Goal: Task Accomplishment & Management: Manage account settings

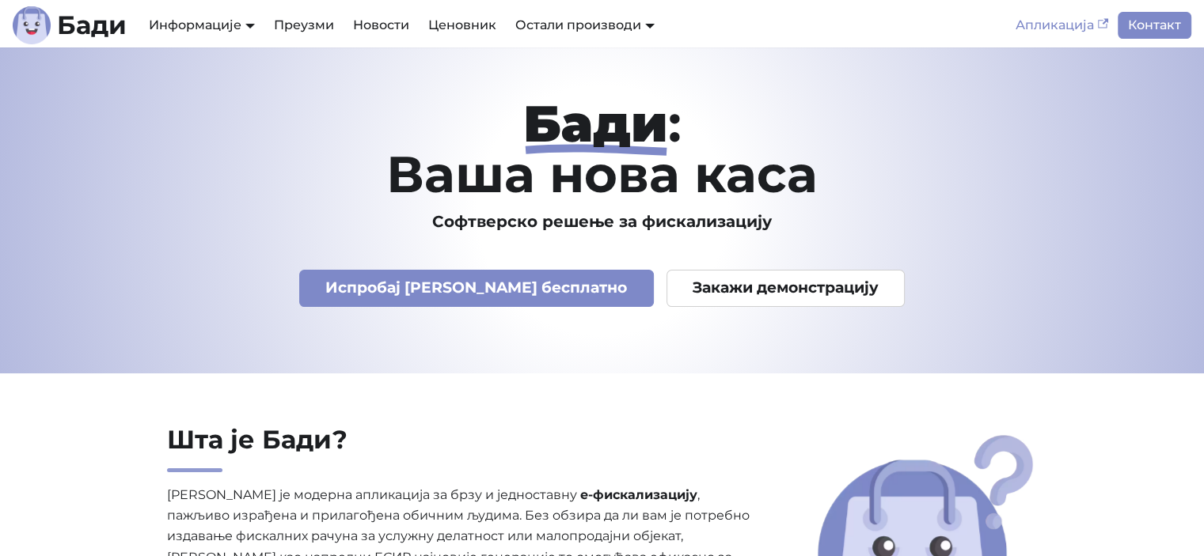
click at [1068, 22] on link "Апликација" at bounding box center [1062, 25] width 112 height 27
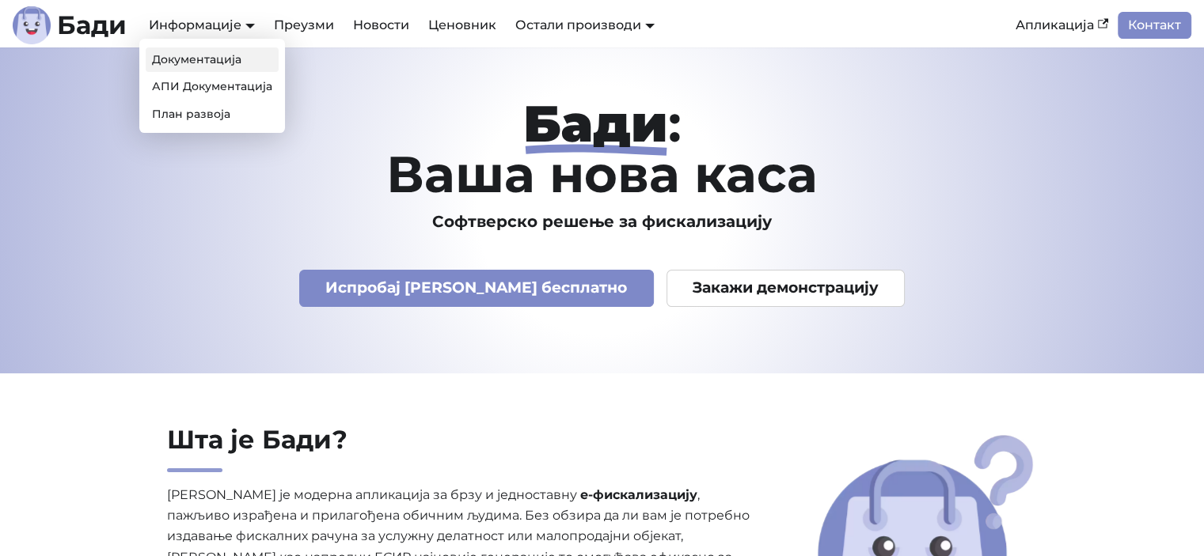
click at [203, 55] on link "Документација" at bounding box center [212, 59] width 133 height 25
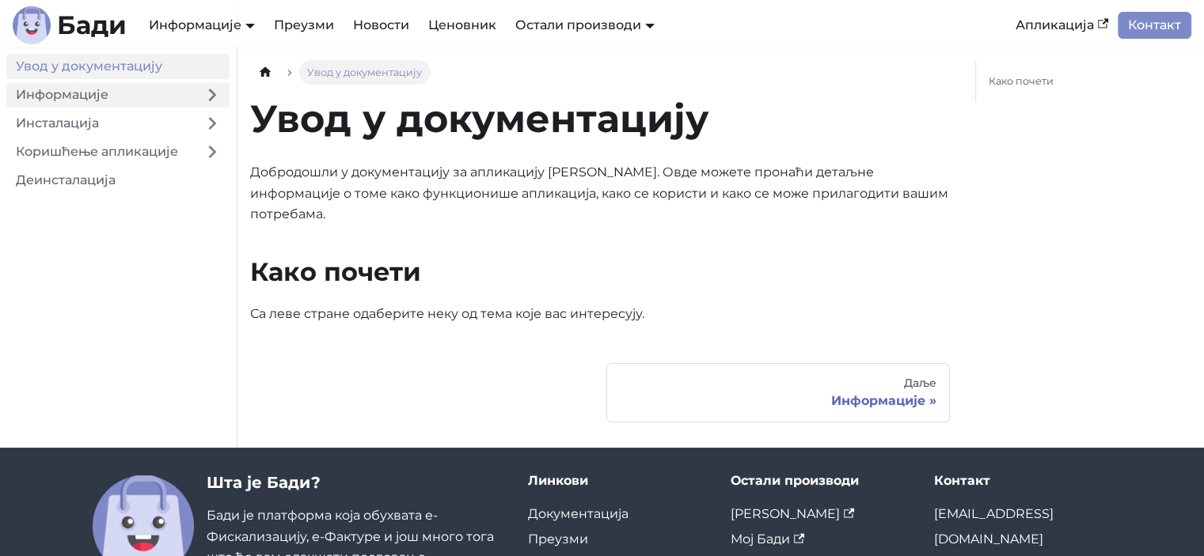
click at [55, 106] on link "Информације" at bounding box center [100, 94] width 188 height 25
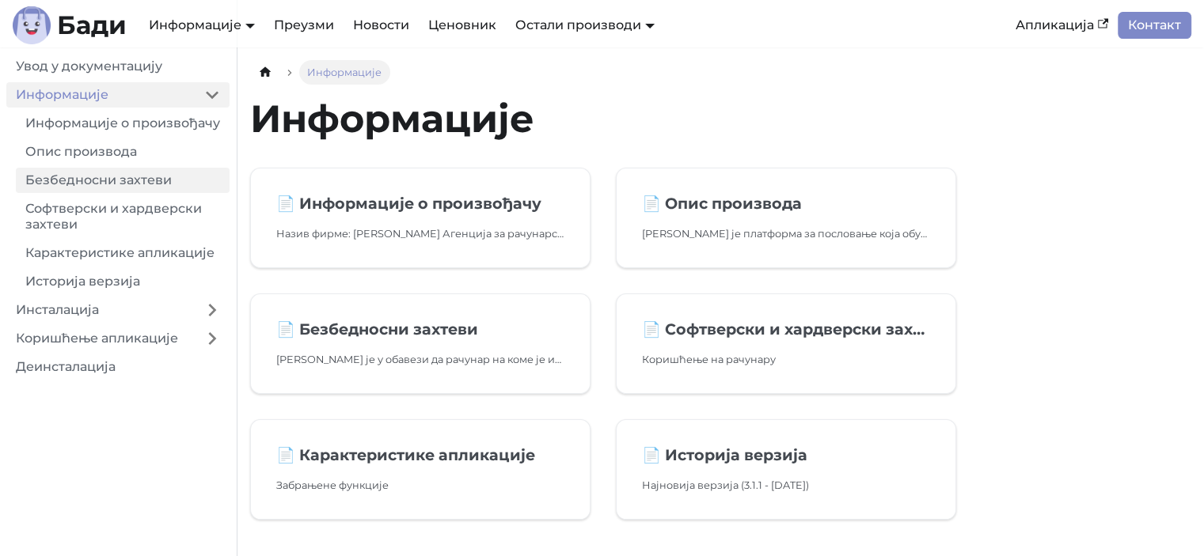
click at [73, 193] on link "Безбедносни захтеви" at bounding box center [123, 180] width 214 height 25
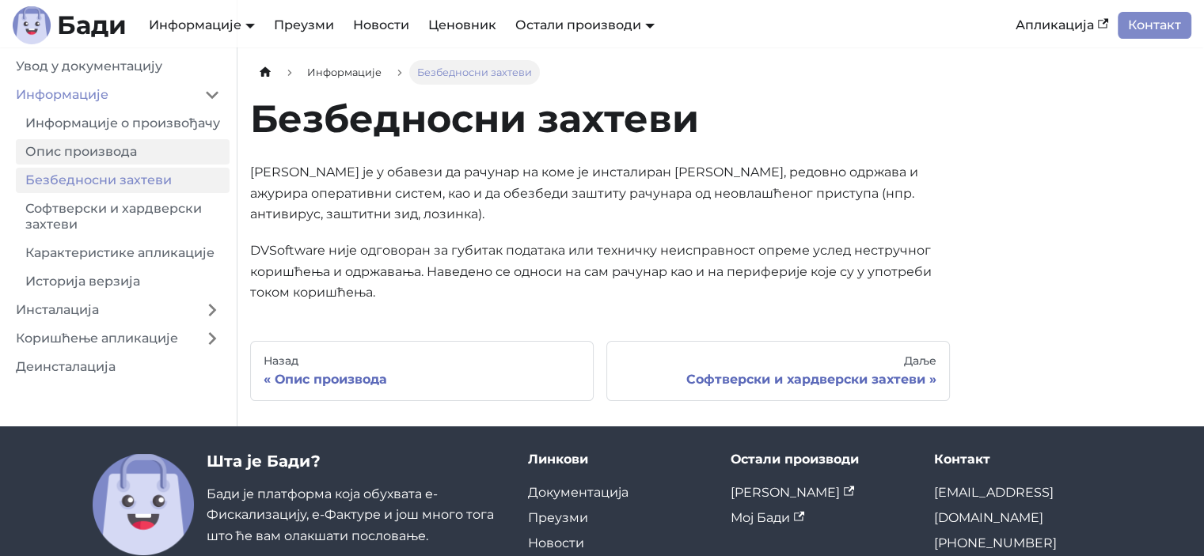
click at [71, 164] on link "Опис производа" at bounding box center [123, 151] width 214 height 25
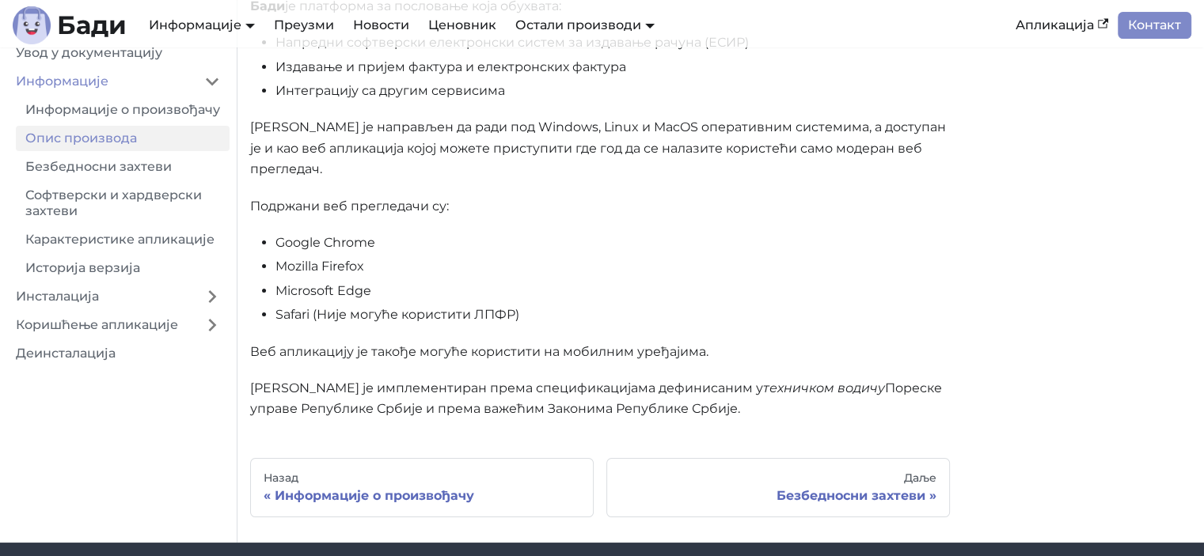
scroll to position [313, 0]
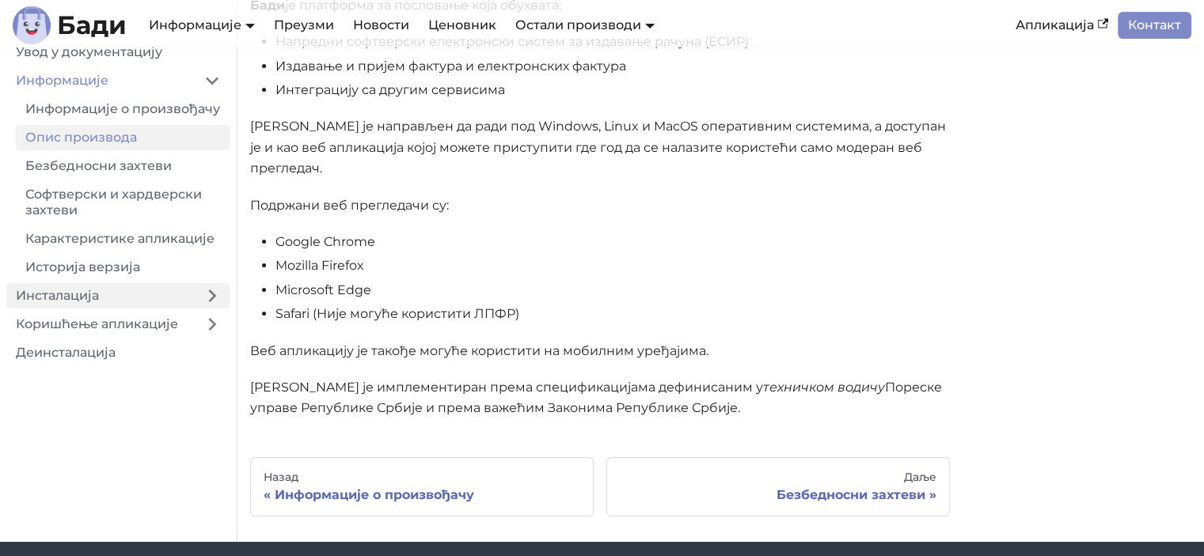
click at [104, 286] on link "Инсталација" at bounding box center [100, 295] width 188 height 25
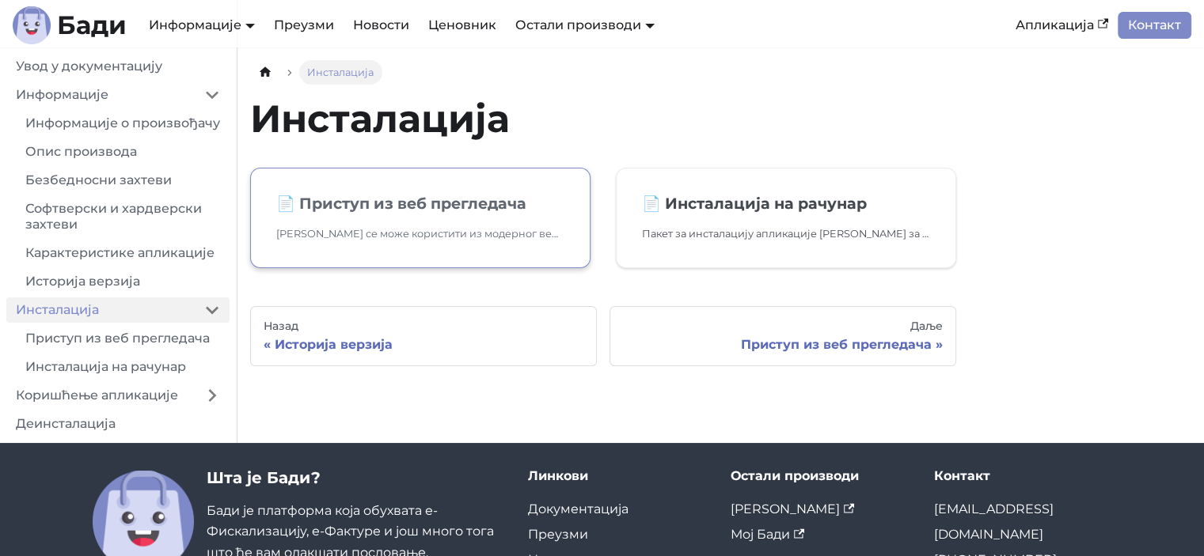
click at [389, 233] on p "Бади се може користити из модерног веб прегледача. Посетите https://badi.rs и у…" at bounding box center [420, 234] width 288 height 17
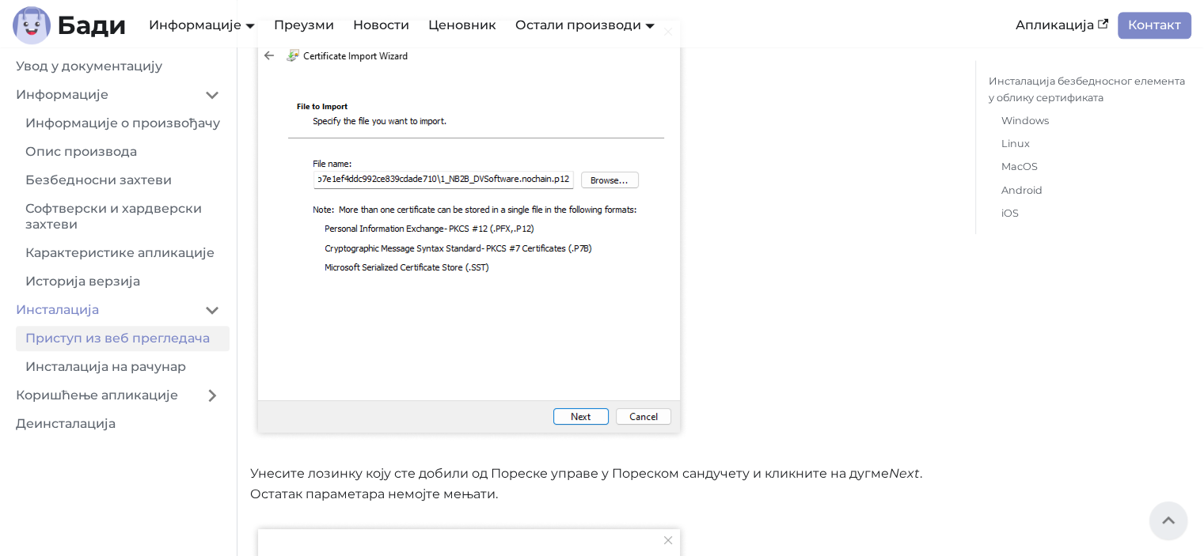
scroll to position [1554, 0]
click at [571, 415] on img at bounding box center [469, 228] width 438 height 428
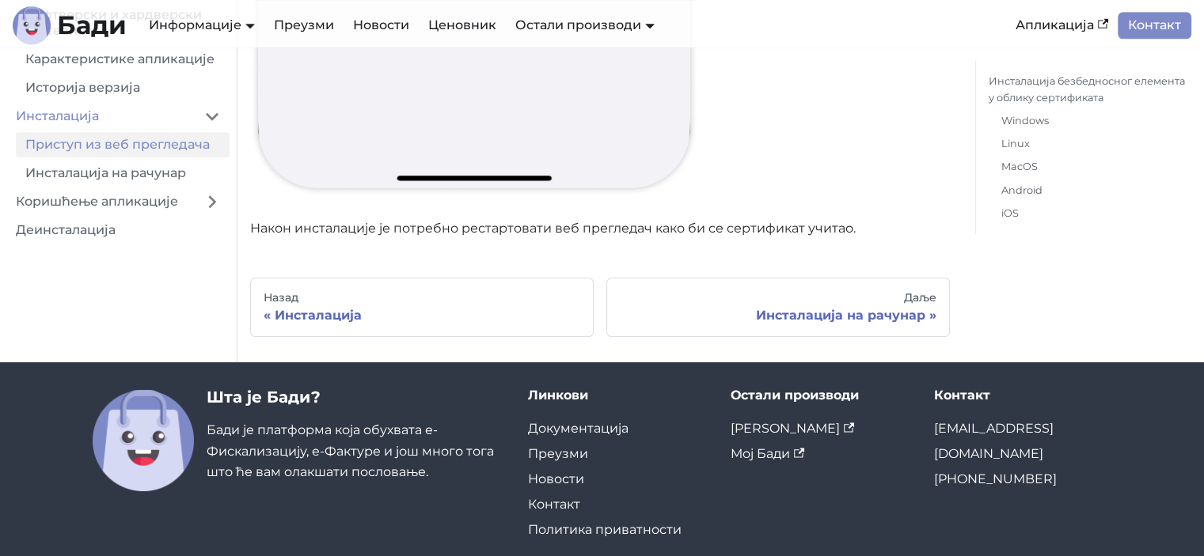
scroll to position [19797, 0]
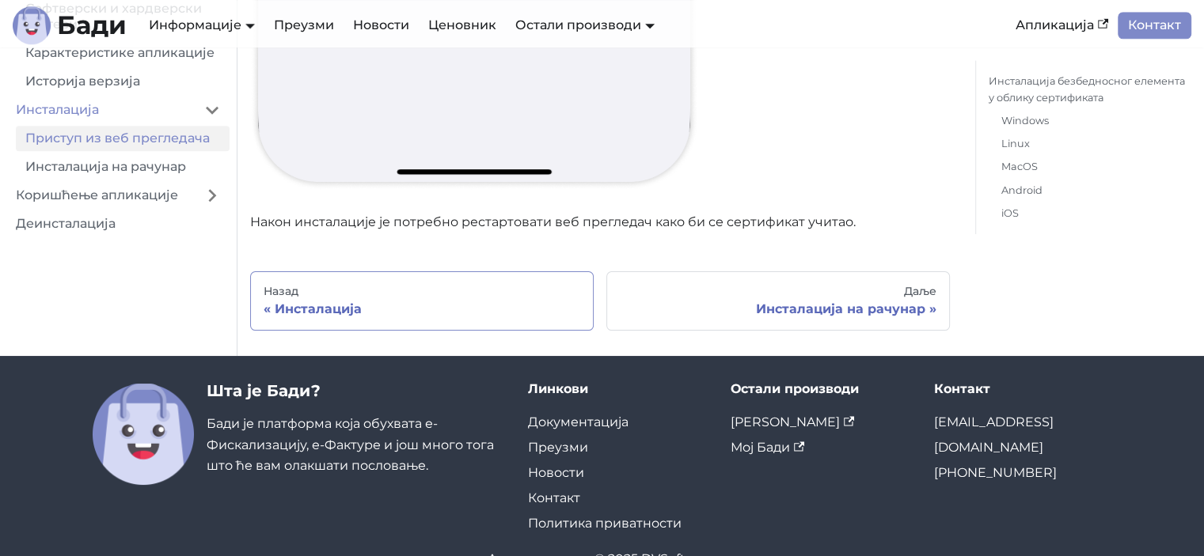
click at [349, 302] on div "Инсталација" at bounding box center [422, 310] width 317 height 16
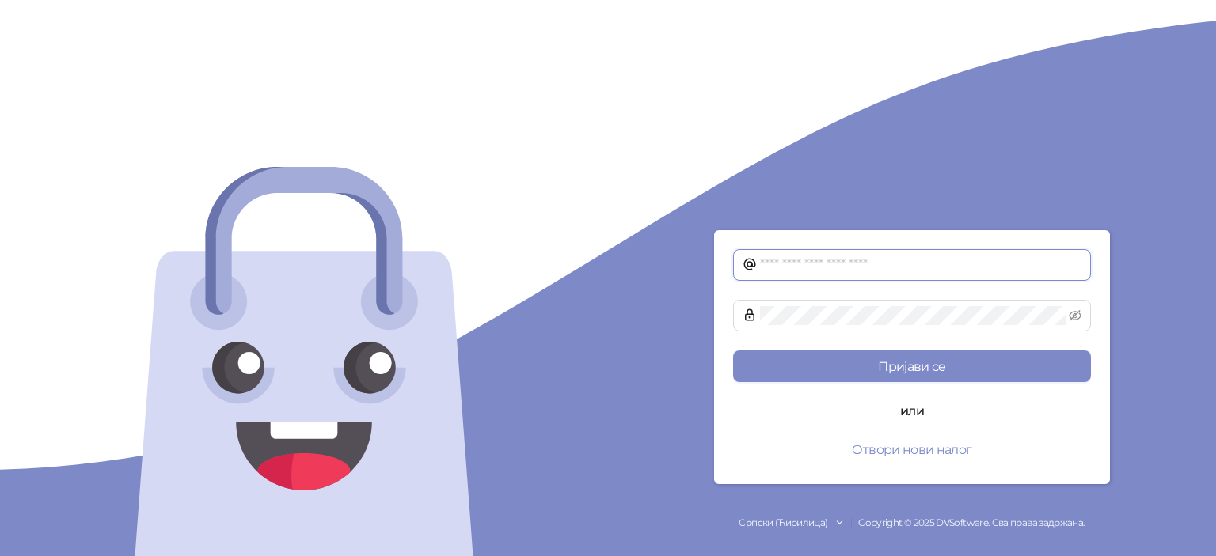
click at [817, 266] on input "text" at bounding box center [920, 265] width 321 height 19
type input "**********"
click at [733, 351] on button "Пријави се" at bounding box center [912, 367] width 358 height 32
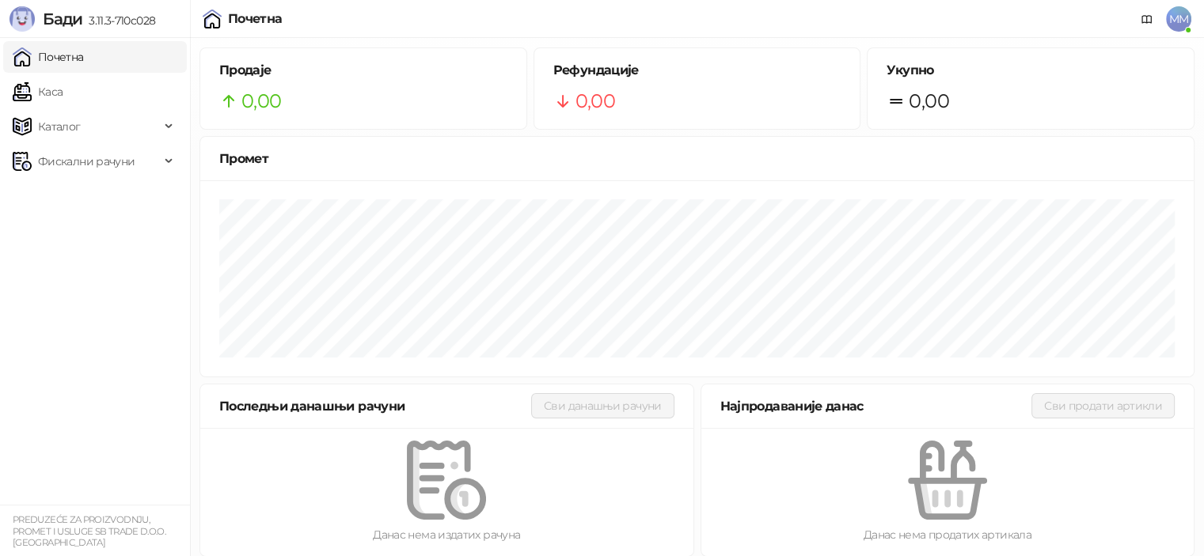
click at [1176, 24] on span "MM" at bounding box center [1178, 18] width 25 height 25
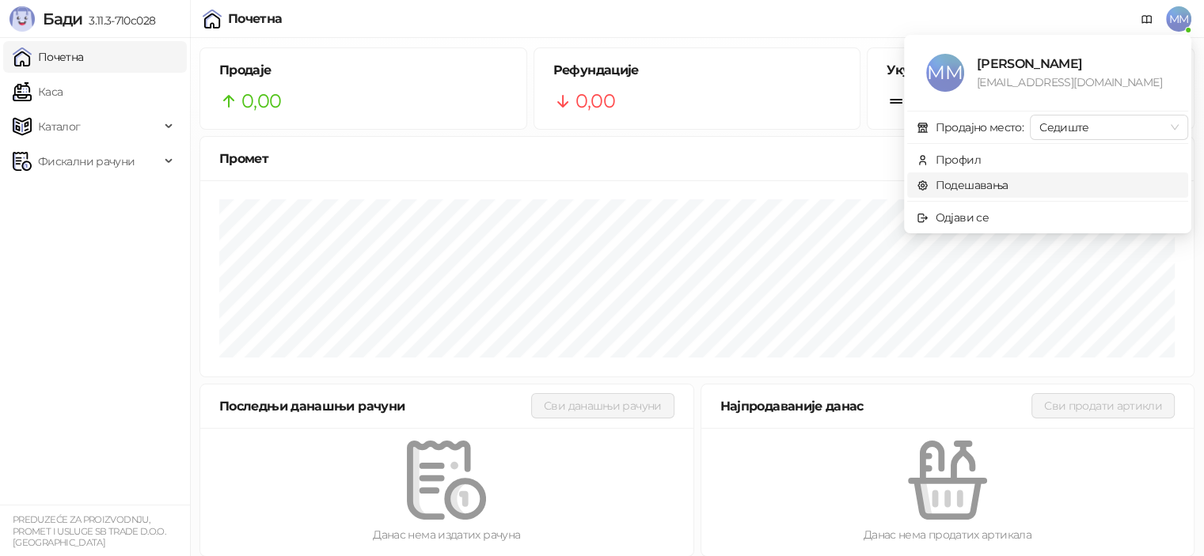
click at [972, 184] on link "Подешавања" at bounding box center [962, 185] width 92 height 14
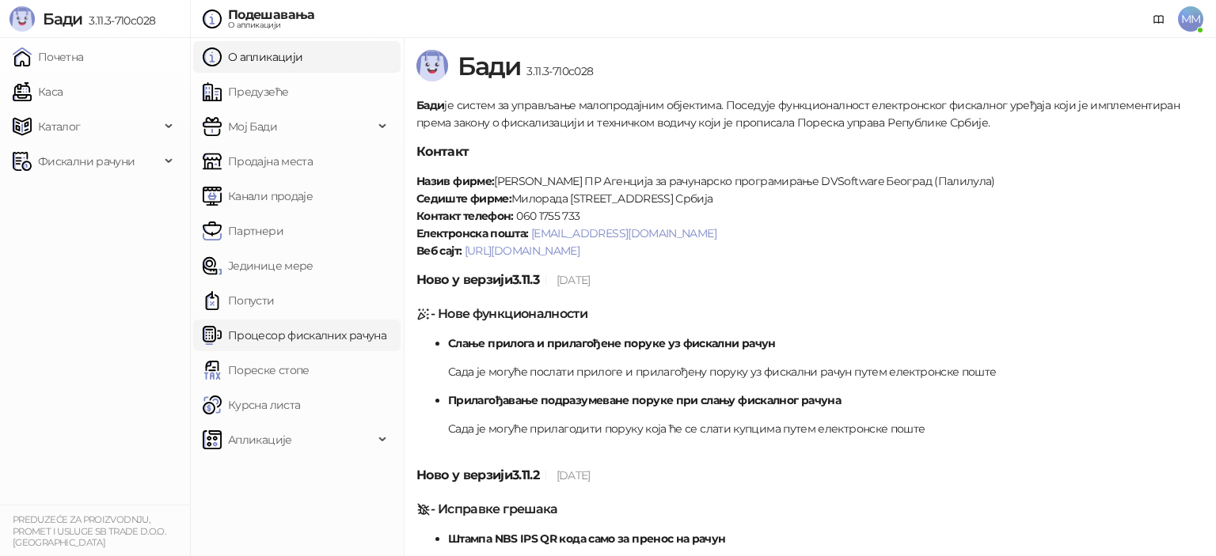
click at [291, 336] on link "Процесор фискалних рачуна" at bounding box center [295, 336] width 184 height 32
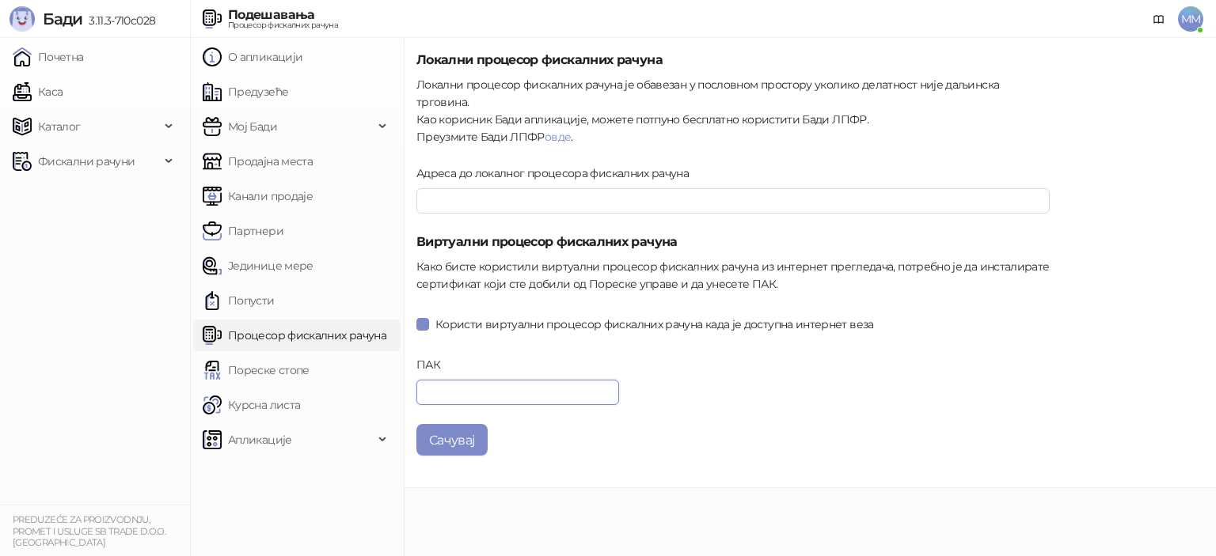
paste input "******"
type input "******"
click at [457, 424] on button "Сачувај" at bounding box center [451, 440] width 71 height 32
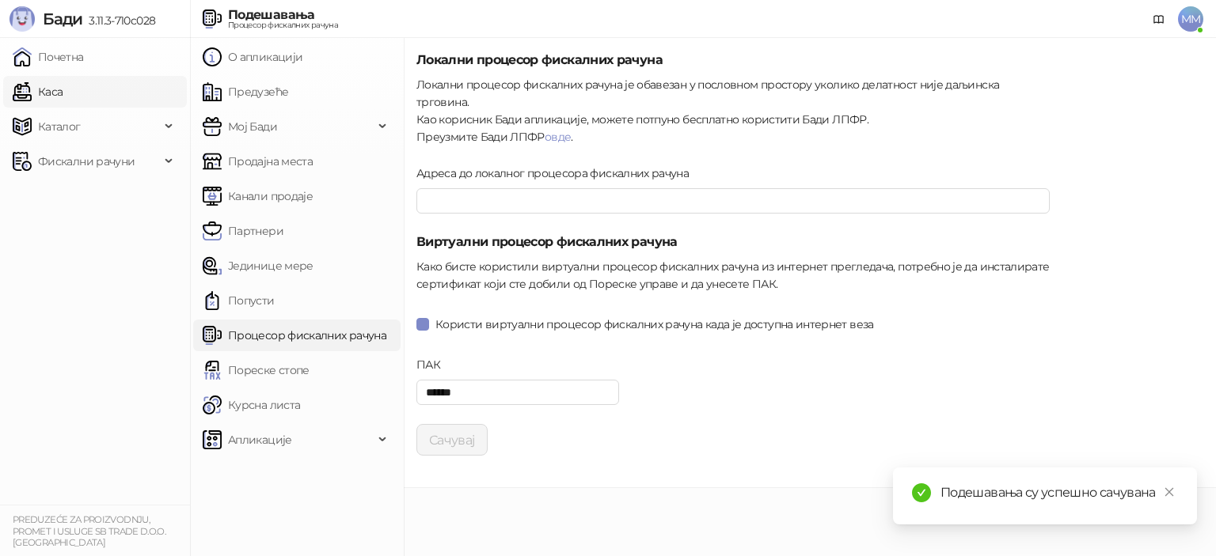
click at [54, 87] on link "Каса" at bounding box center [38, 92] width 50 height 32
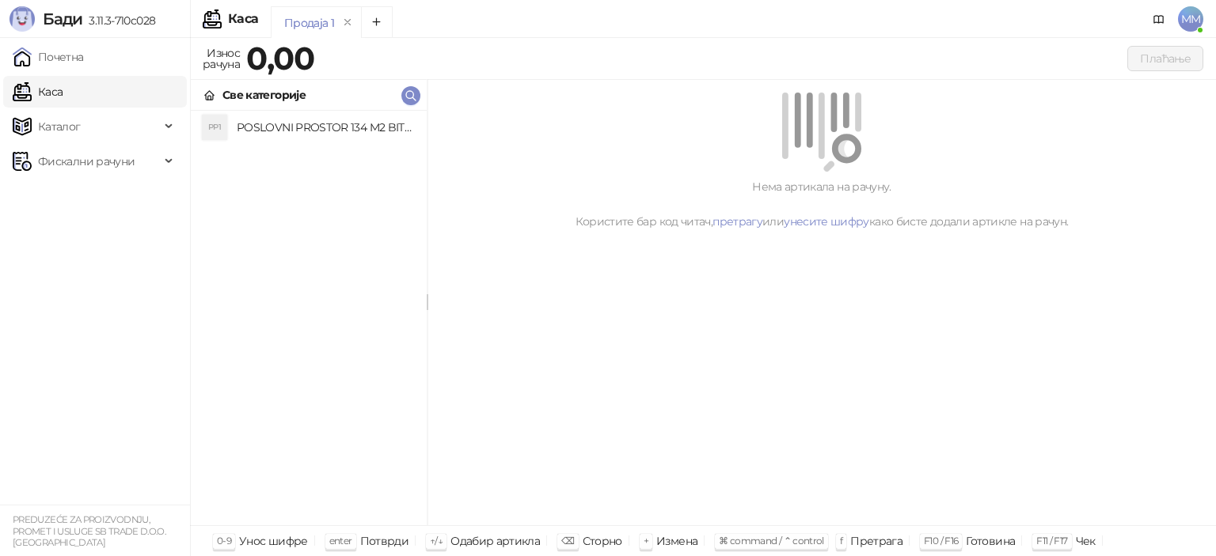
click at [285, 130] on h4 "POSLOVNI PROSTOR 134 M2 BITOLJSKA 20 LOKAL, BROJ POSEBNOG DELA 29, EVIDENCIJSKI…" at bounding box center [325, 127] width 177 height 25
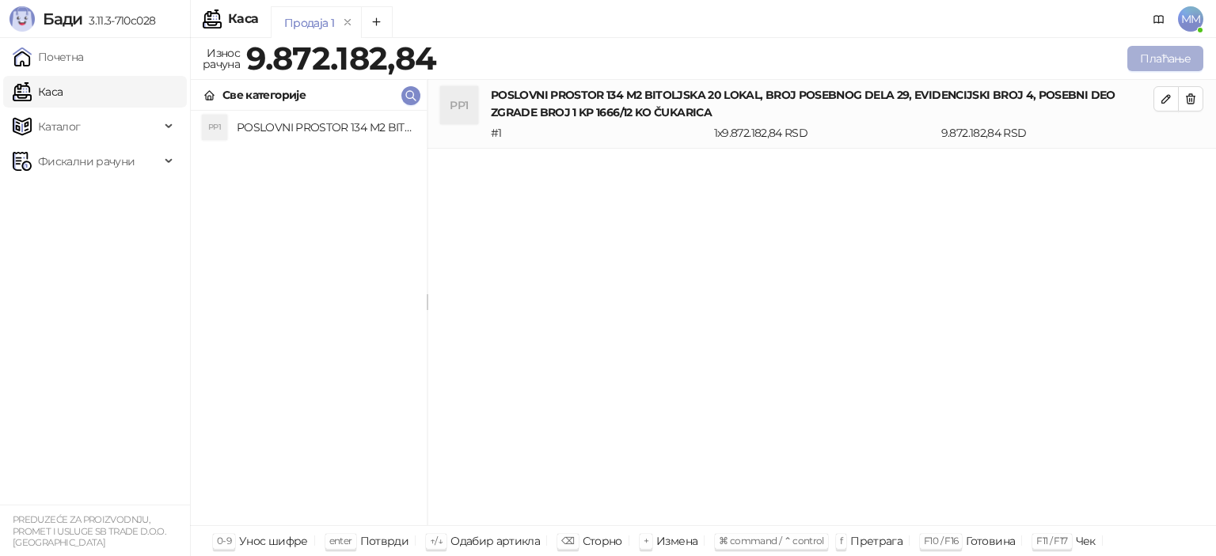
click at [1150, 65] on button "Плаћање" at bounding box center [1165, 58] width 76 height 25
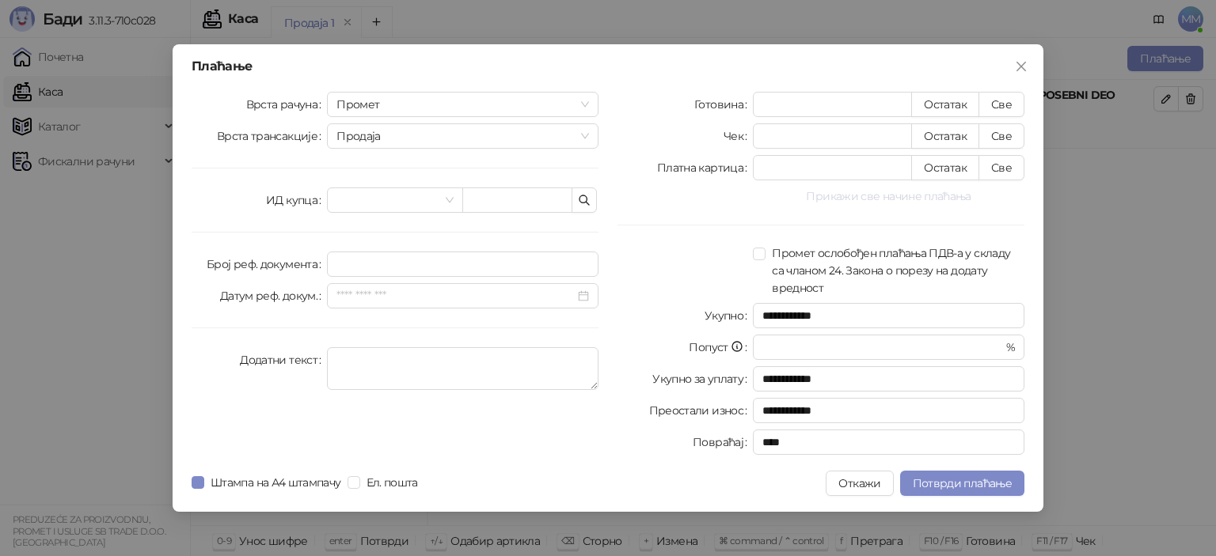
click at [890, 199] on button "Прикажи све начине плаћања" at bounding box center [888, 196] width 271 height 19
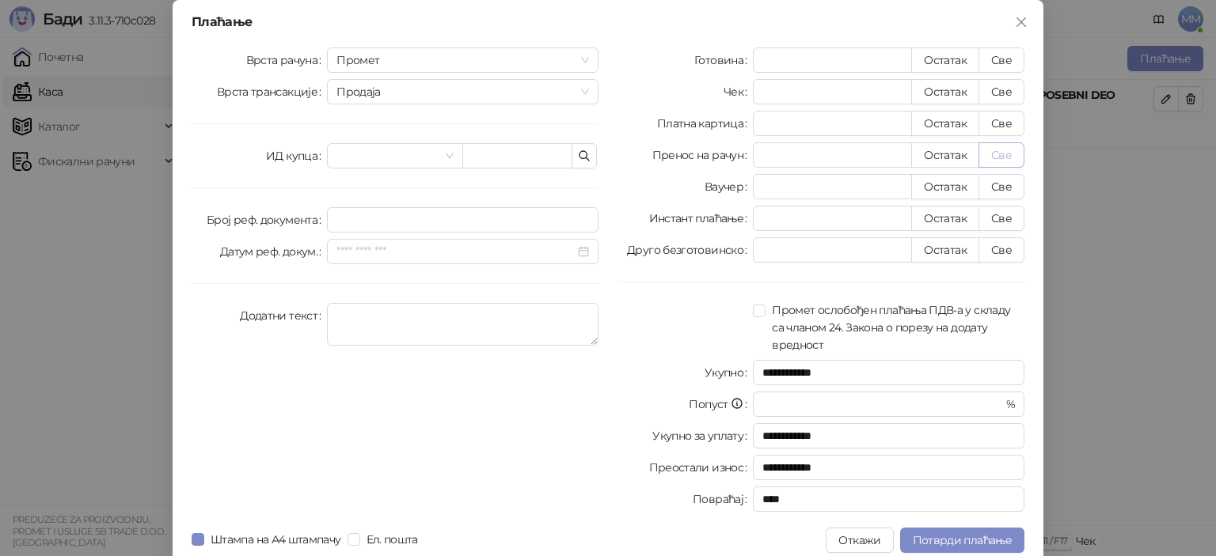
click at [993, 152] on button "Све" at bounding box center [1001, 154] width 46 height 25
type input "**********"
type input "****"
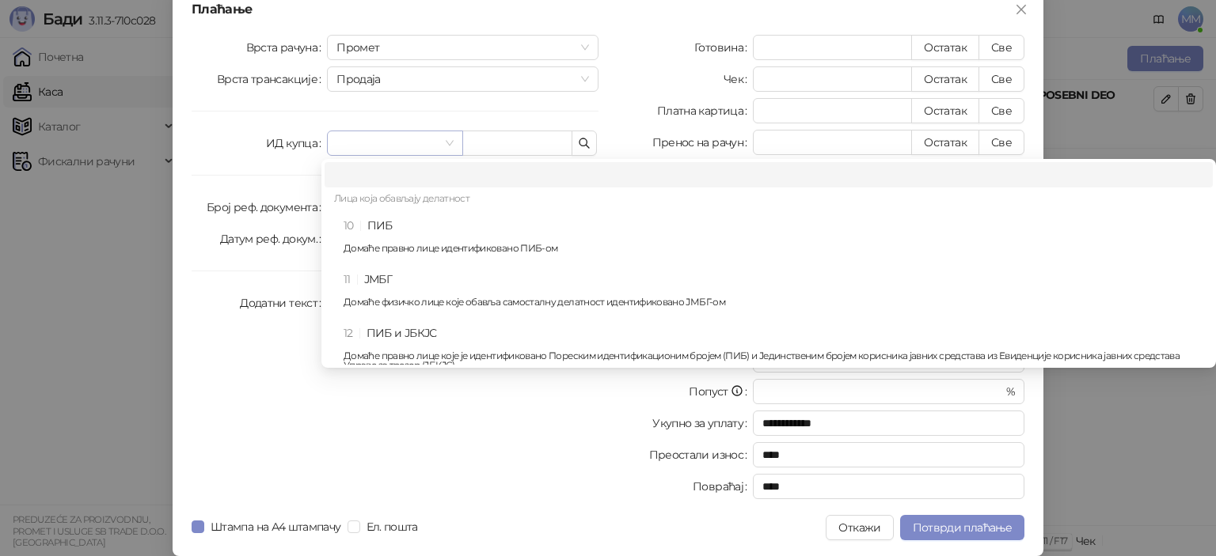
click at [446, 145] on span at bounding box center [394, 143] width 116 height 24
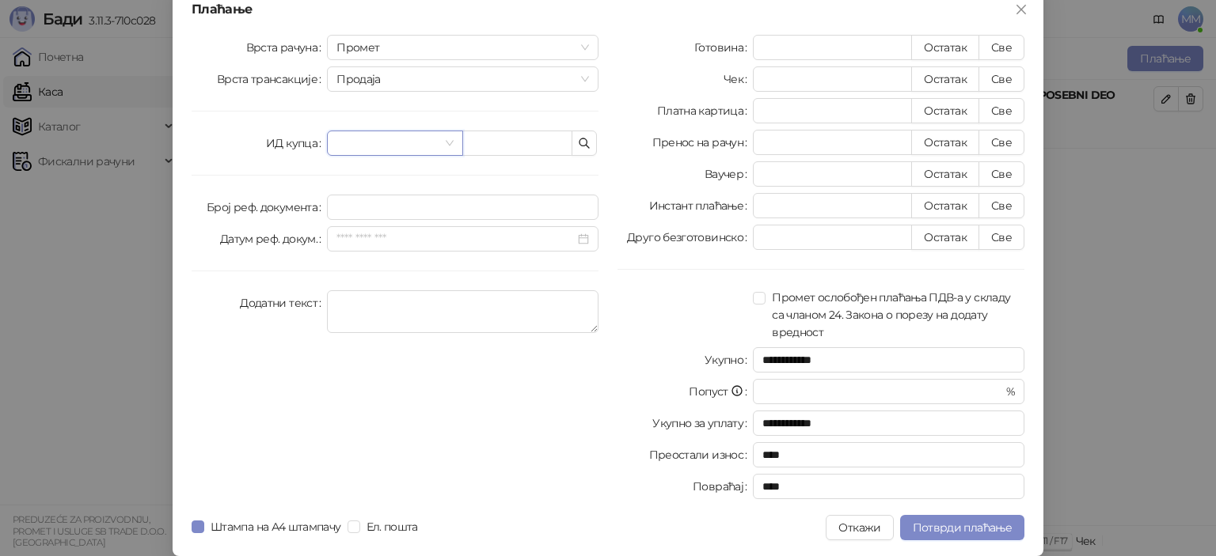
click at [443, 145] on span at bounding box center [394, 143] width 116 height 24
click at [966, 525] on span "Потврди плаћање" at bounding box center [962, 528] width 99 height 14
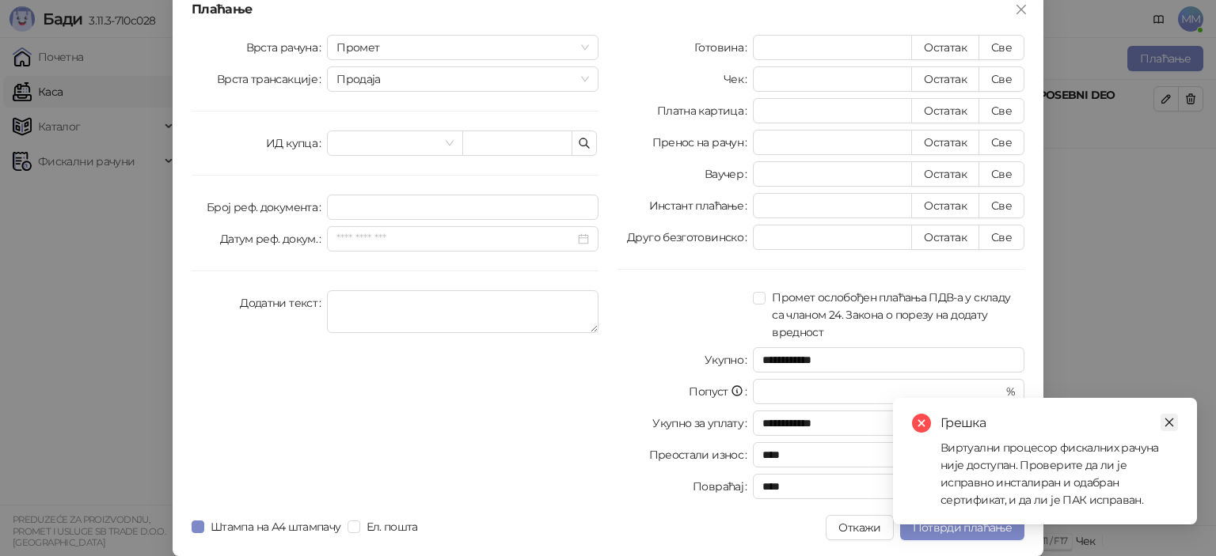
click at [1172, 420] on icon "close" at bounding box center [1168, 422] width 11 height 11
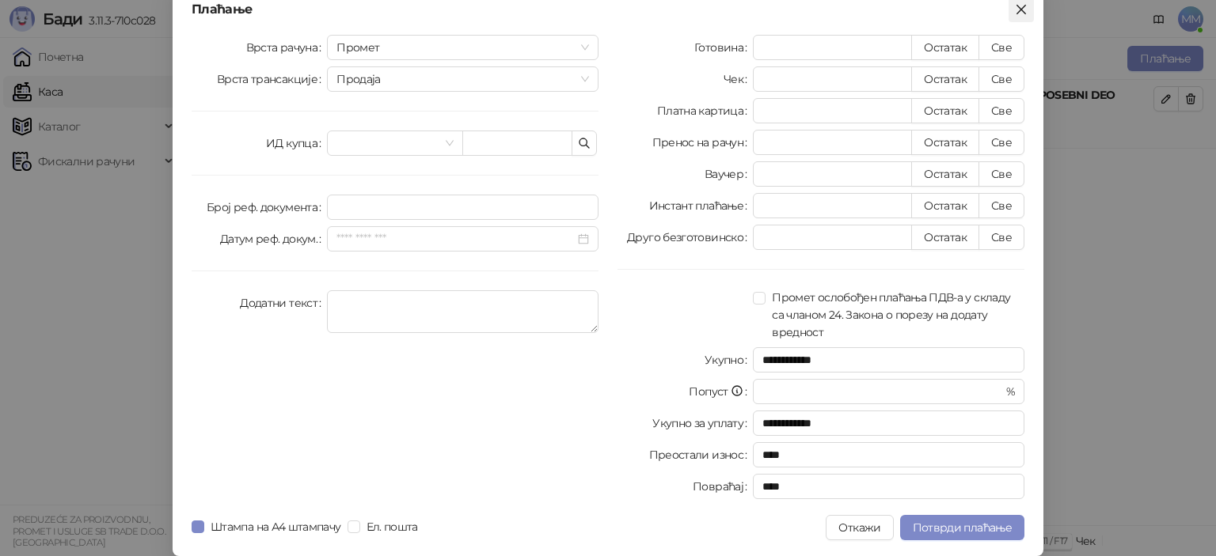
click at [1016, 5] on icon "close" at bounding box center [1020, 9] width 9 height 9
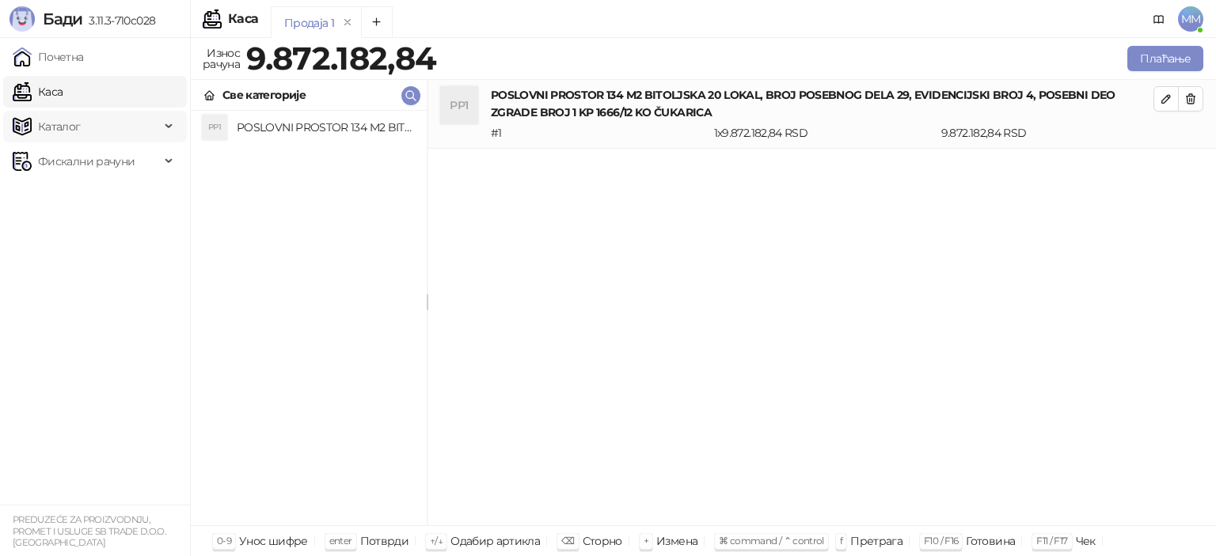
click at [46, 123] on span "Каталог" at bounding box center [59, 127] width 43 height 32
click at [66, 56] on link "Почетна" at bounding box center [48, 57] width 71 height 32
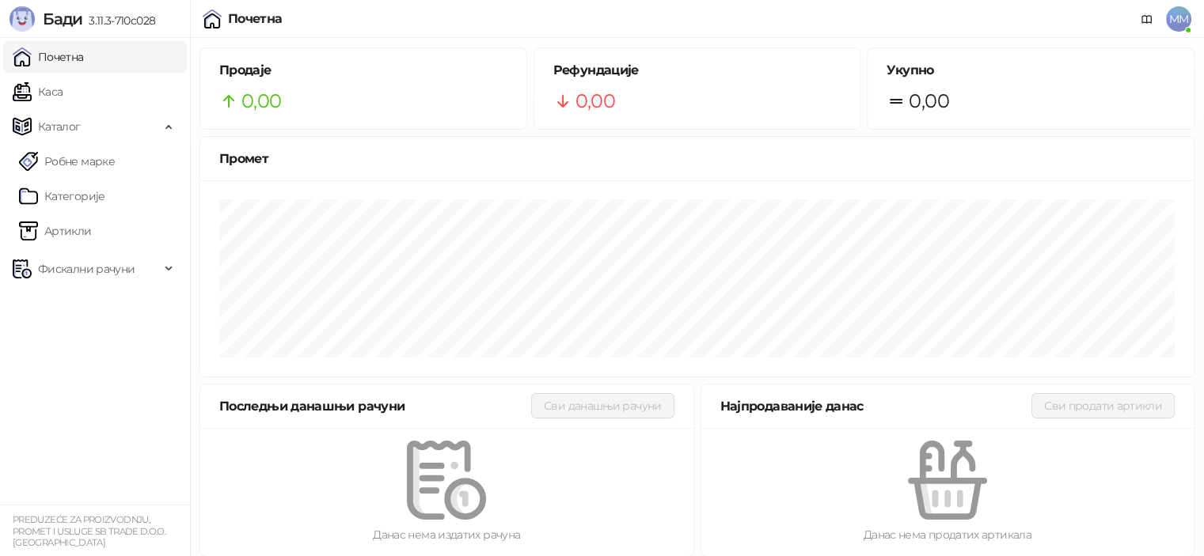
click at [1178, 10] on span "MM" at bounding box center [1178, 18] width 25 height 25
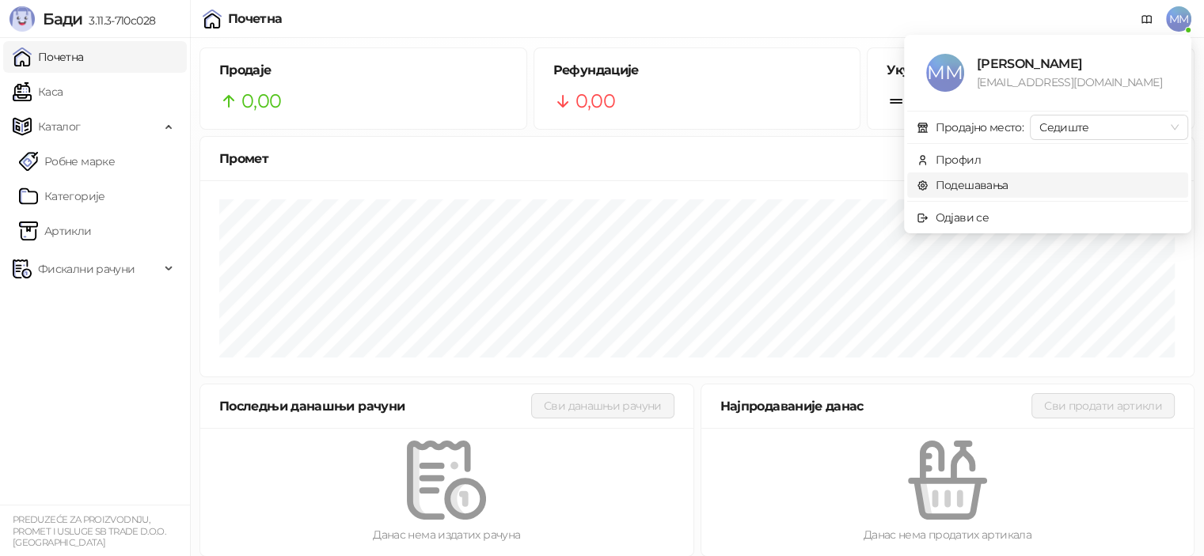
click at [966, 180] on link "Подешавања" at bounding box center [962, 185] width 92 height 14
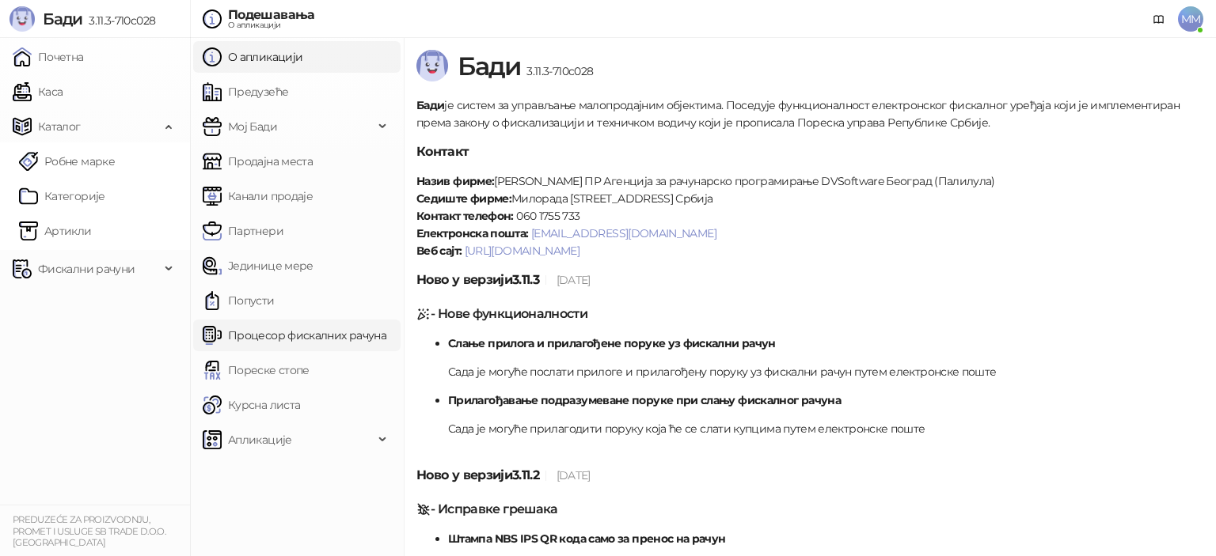
click at [253, 332] on link "Процесор фискалних рачуна" at bounding box center [295, 336] width 184 height 32
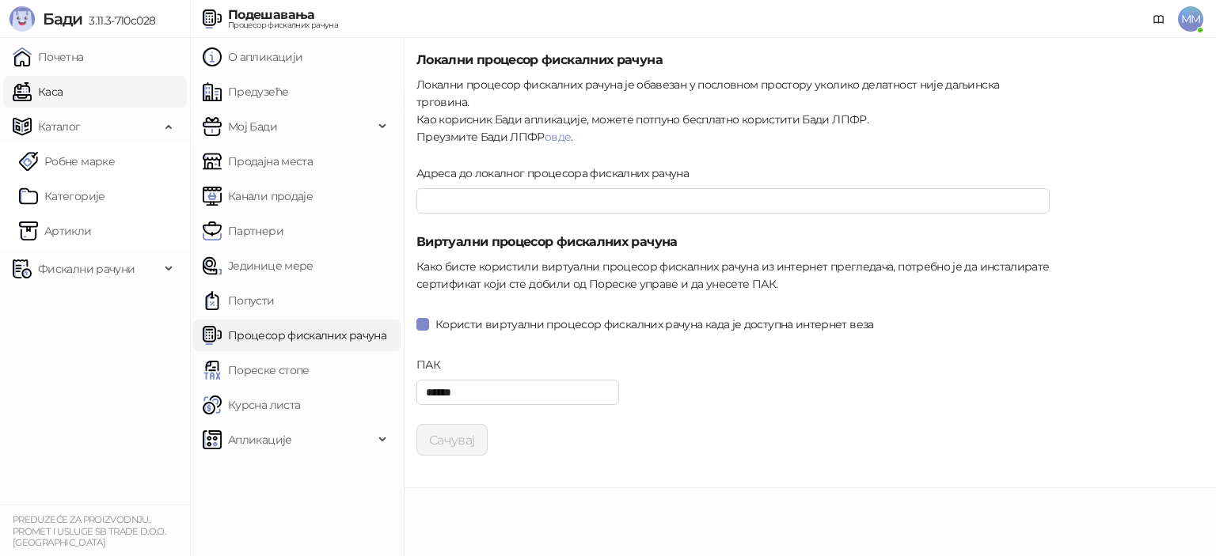
click at [42, 101] on link "Каса" at bounding box center [38, 92] width 50 height 32
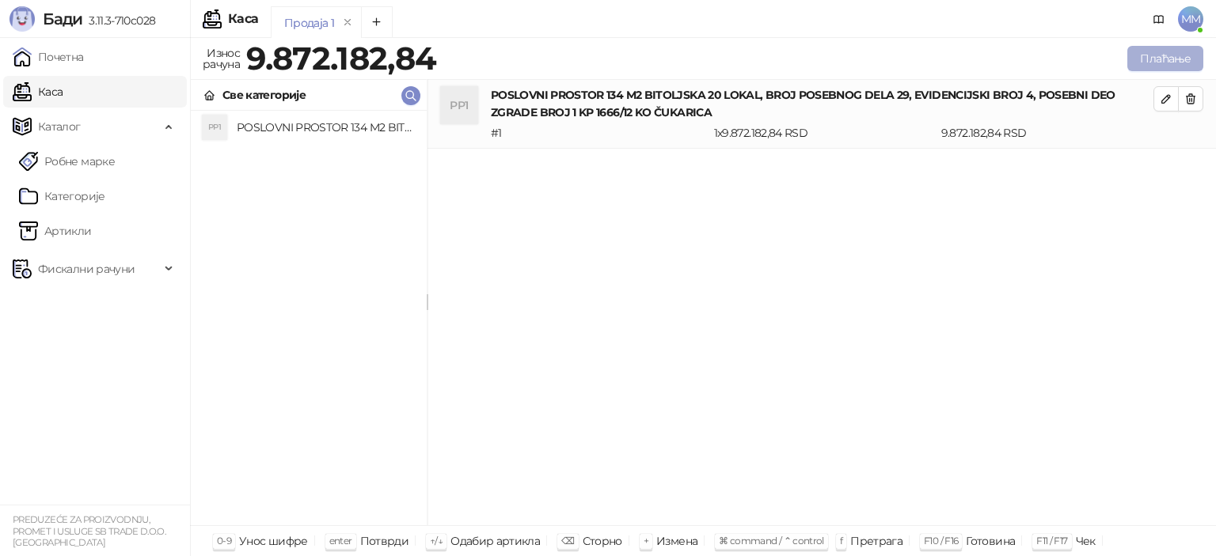
click at [1151, 59] on button "Плаћање" at bounding box center [1165, 58] width 76 height 25
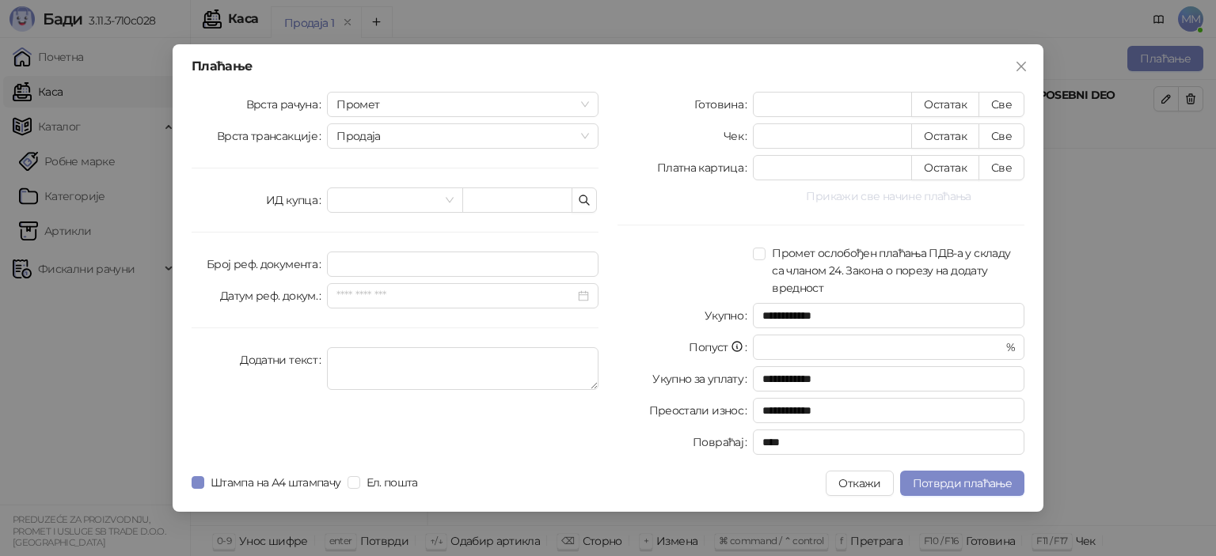
click at [931, 196] on button "Прикажи све начине плаћања" at bounding box center [888, 196] width 271 height 19
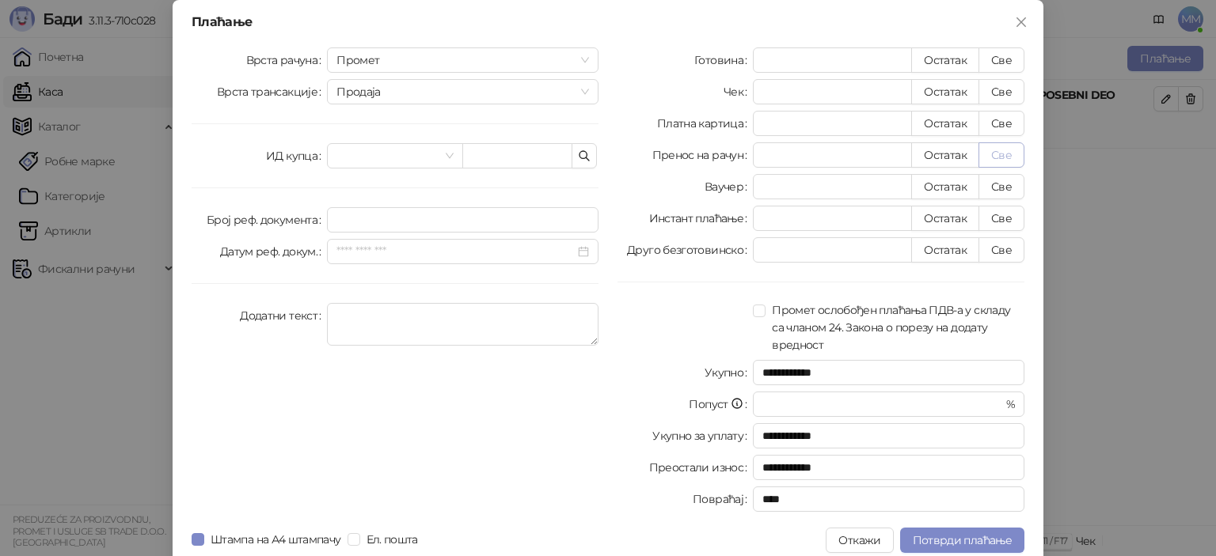
click at [996, 154] on button "Све" at bounding box center [1001, 154] width 46 height 25
type input "**********"
type input "****"
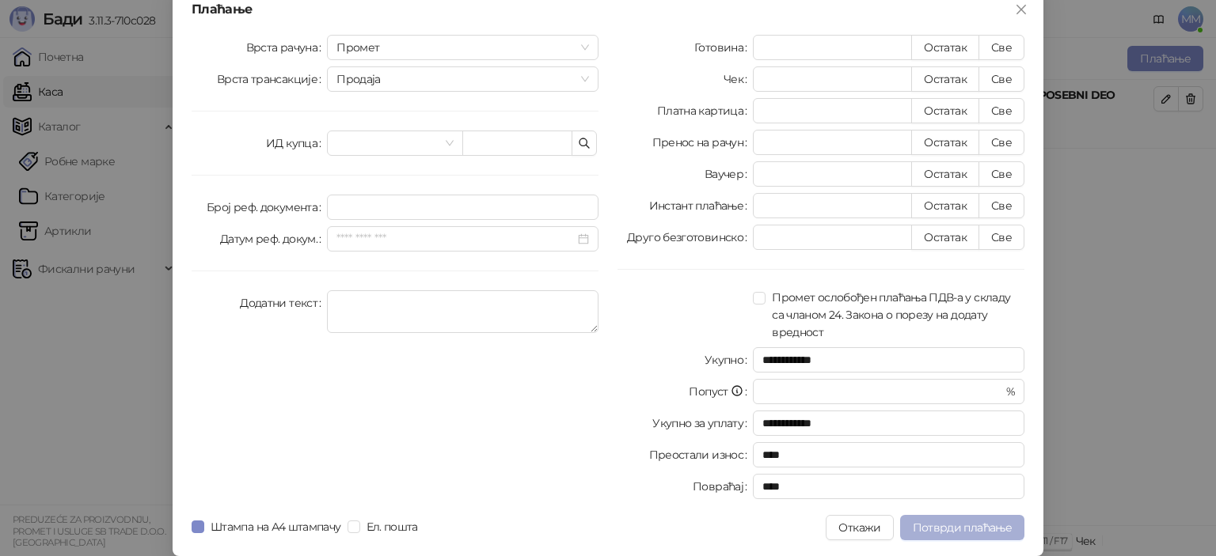
click at [969, 528] on span "Потврди плаћање" at bounding box center [962, 528] width 99 height 14
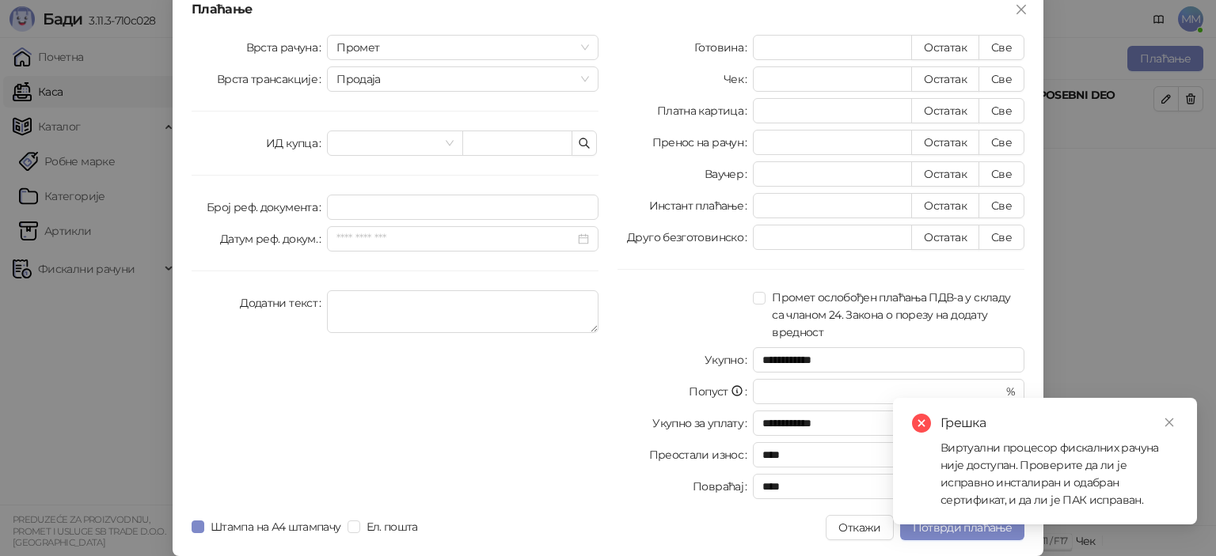
click at [1171, 413] on div "Грешка Виртуални процесор фискалних рачуна није доступан. Проверите да ли је ис…" at bounding box center [1045, 461] width 304 height 127
click at [1174, 421] on icon "close" at bounding box center [1168, 422] width 11 height 11
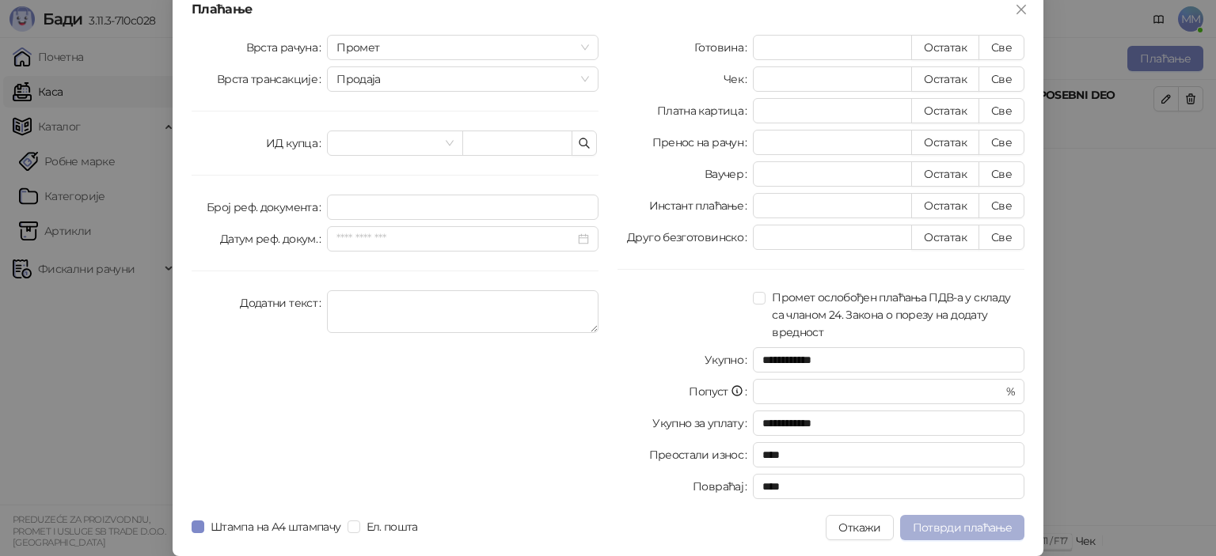
click at [958, 527] on span "Потврди плаћање" at bounding box center [962, 528] width 99 height 14
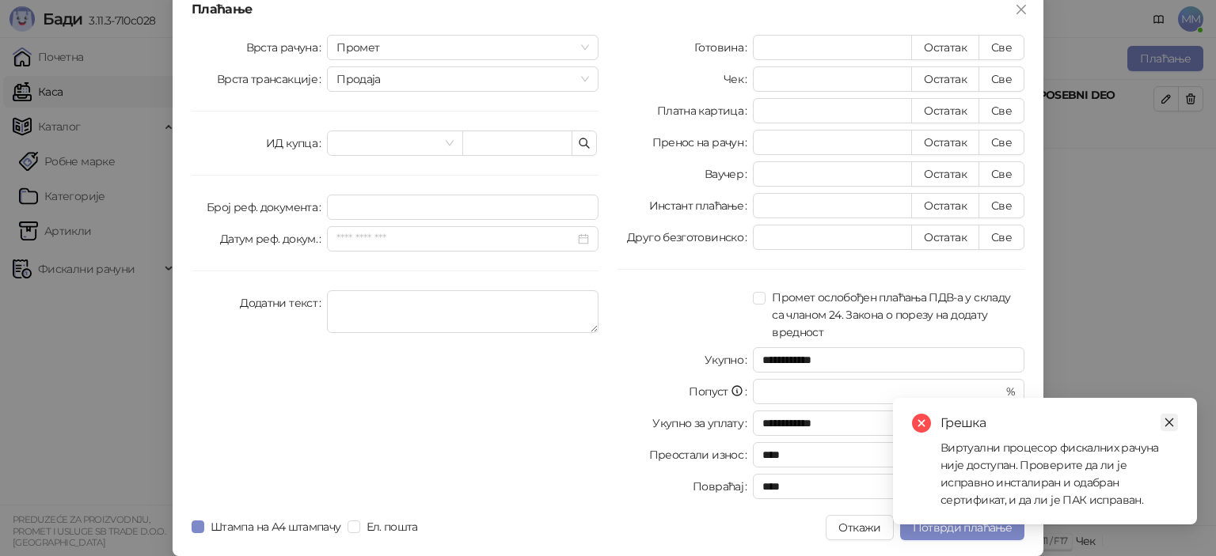
click at [1170, 423] on icon "close" at bounding box center [1168, 422] width 11 height 11
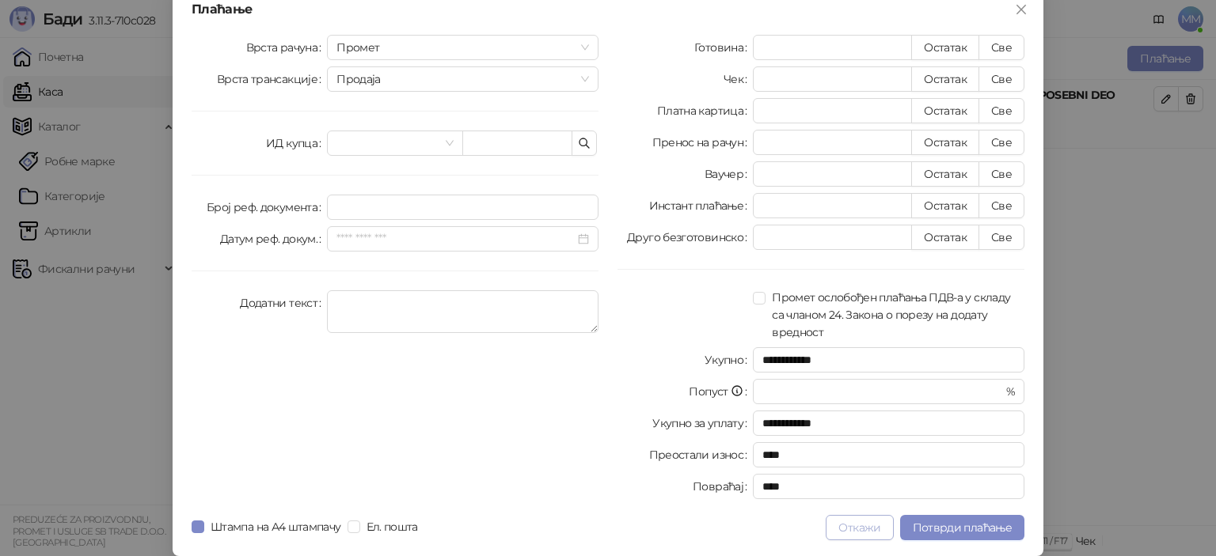
click at [845, 534] on button "Откажи" at bounding box center [858, 527] width 67 height 25
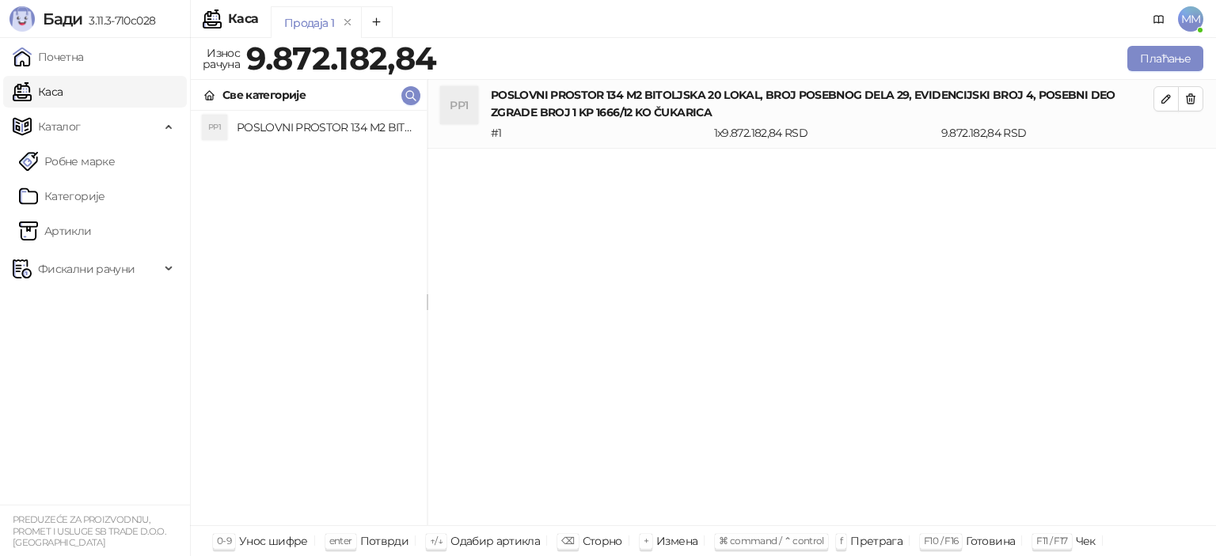
click at [1197, 17] on span "MM" at bounding box center [1190, 18] width 25 height 25
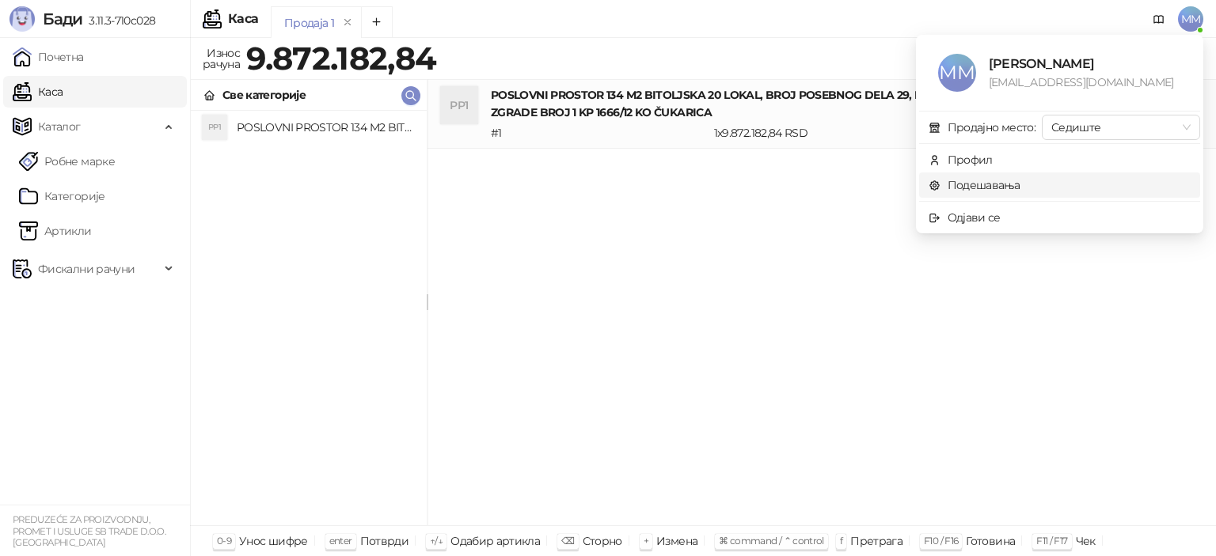
click at [961, 182] on link "Подешавања" at bounding box center [974, 185] width 92 height 14
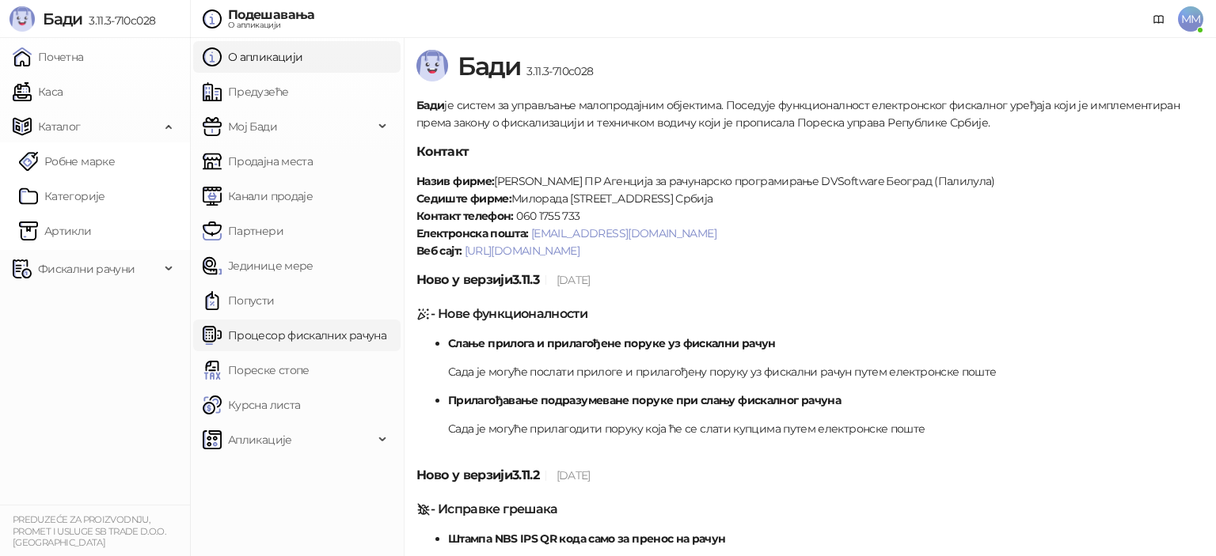
click at [269, 332] on link "Процесор фискалних рачуна" at bounding box center [295, 336] width 184 height 32
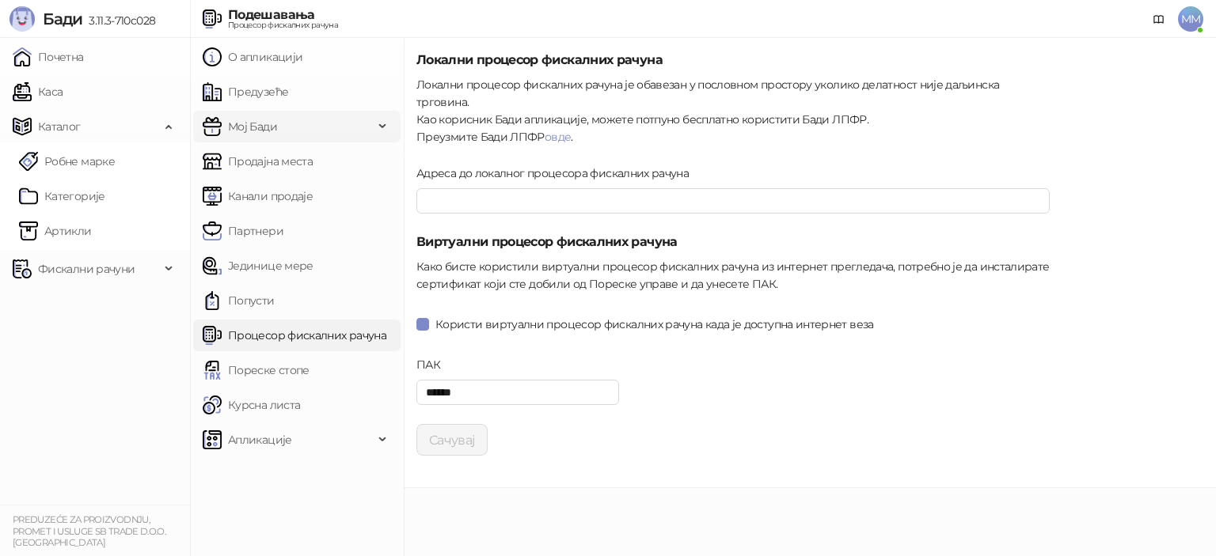
click at [261, 130] on span "Мој Бади" at bounding box center [252, 127] width 49 height 32
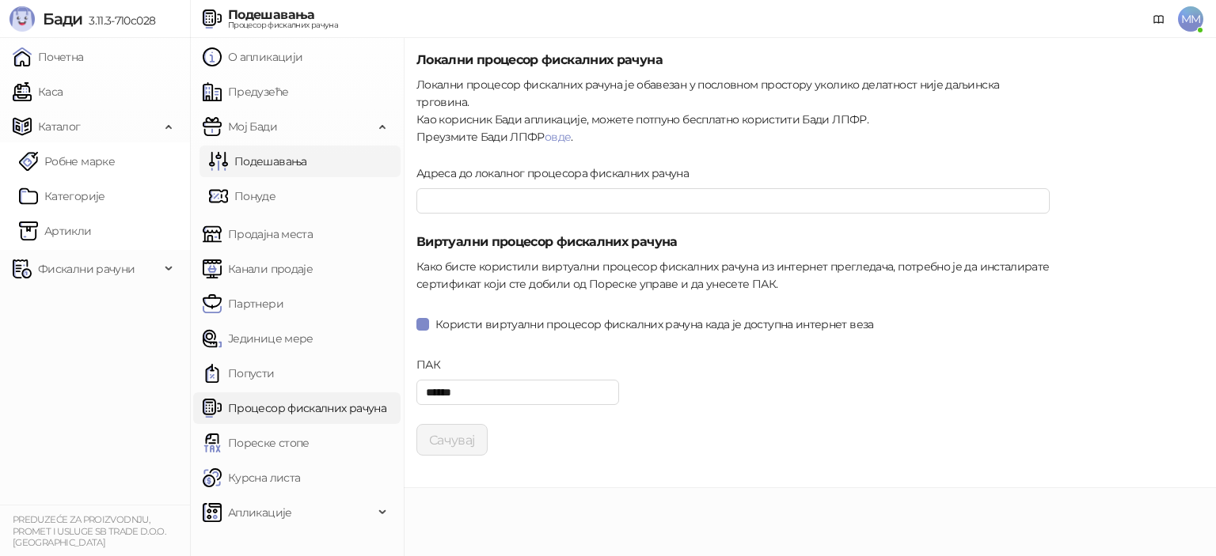
click at [260, 156] on link "Подешавања" at bounding box center [258, 162] width 98 height 32
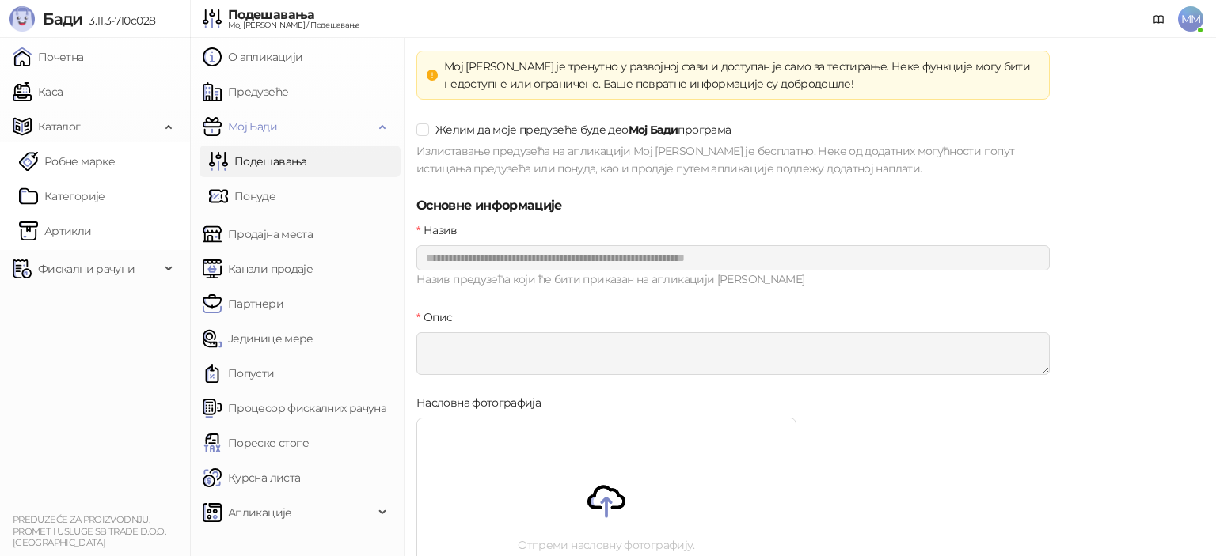
click at [298, 159] on link "Подешавања" at bounding box center [258, 162] width 98 height 32
click at [260, 159] on link "Подешавања" at bounding box center [258, 162] width 98 height 32
click at [259, 193] on link "Понуде" at bounding box center [242, 196] width 66 height 32
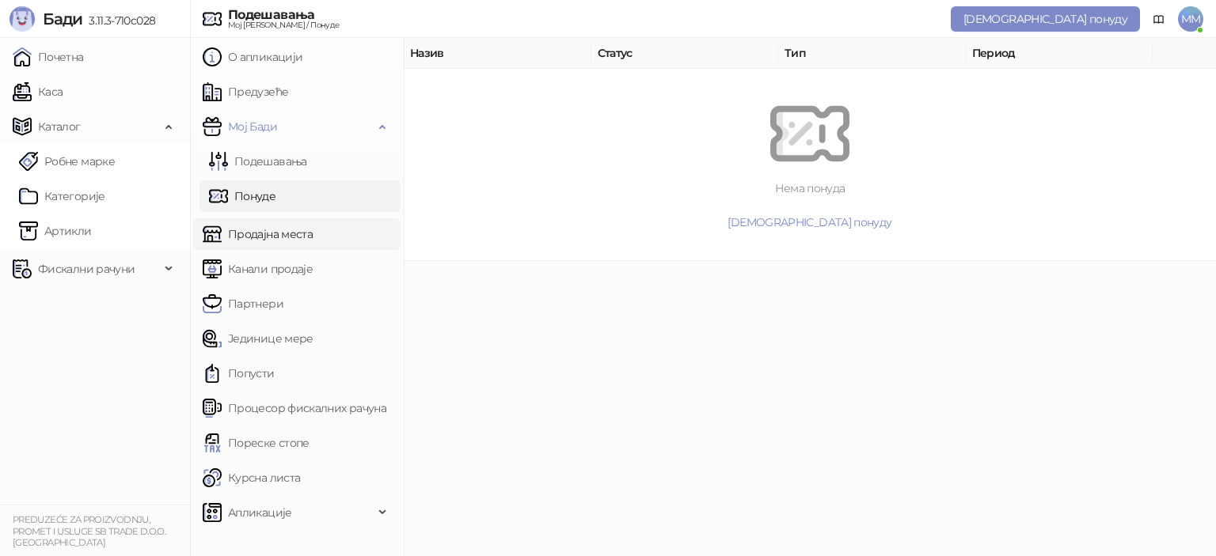
click at [254, 235] on link "Продајна места" at bounding box center [258, 234] width 110 height 32
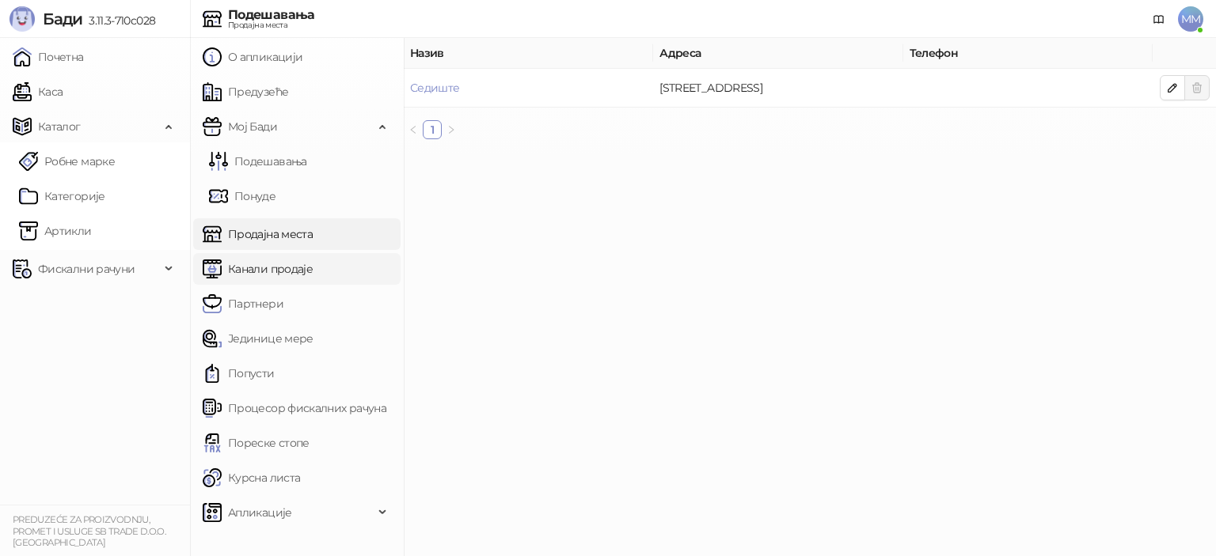
click at [244, 275] on link "Канали продаје" at bounding box center [258, 269] width 110 height 32
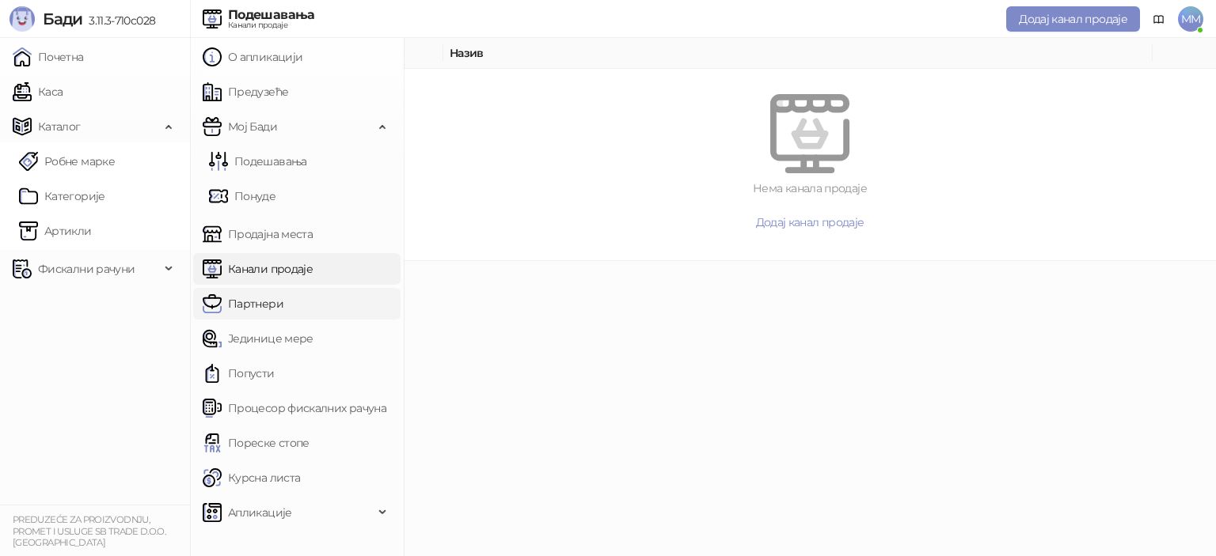
click at [243, 298] on link "Партнери" at bounding box center [243, 304] width 81 height 32
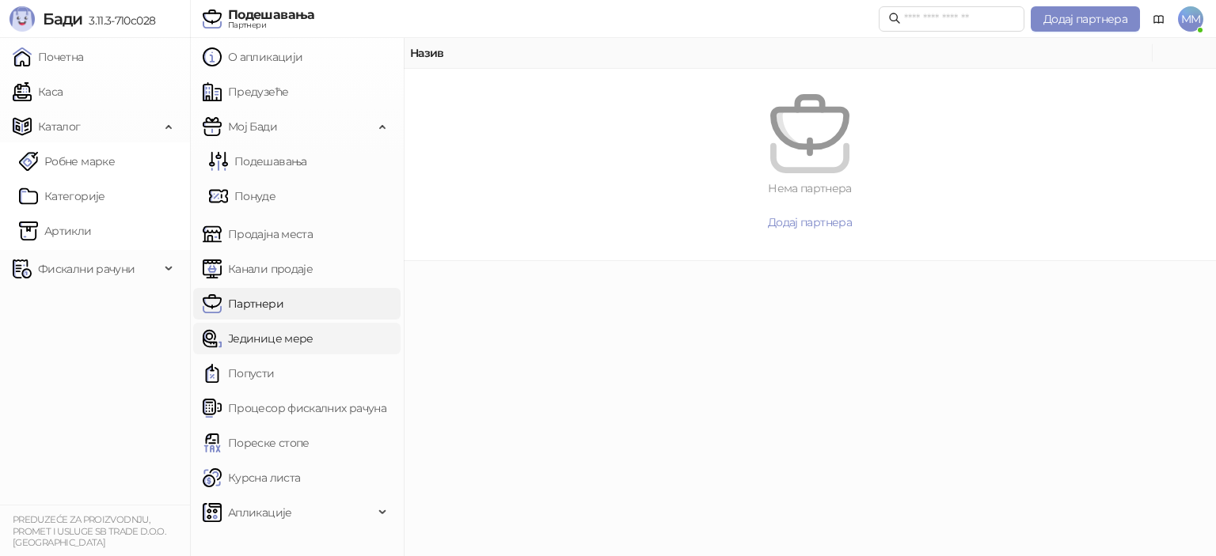
click at [237, 333] on link "Јединице мере" at bounding box center [258, 339] width 111 height 32
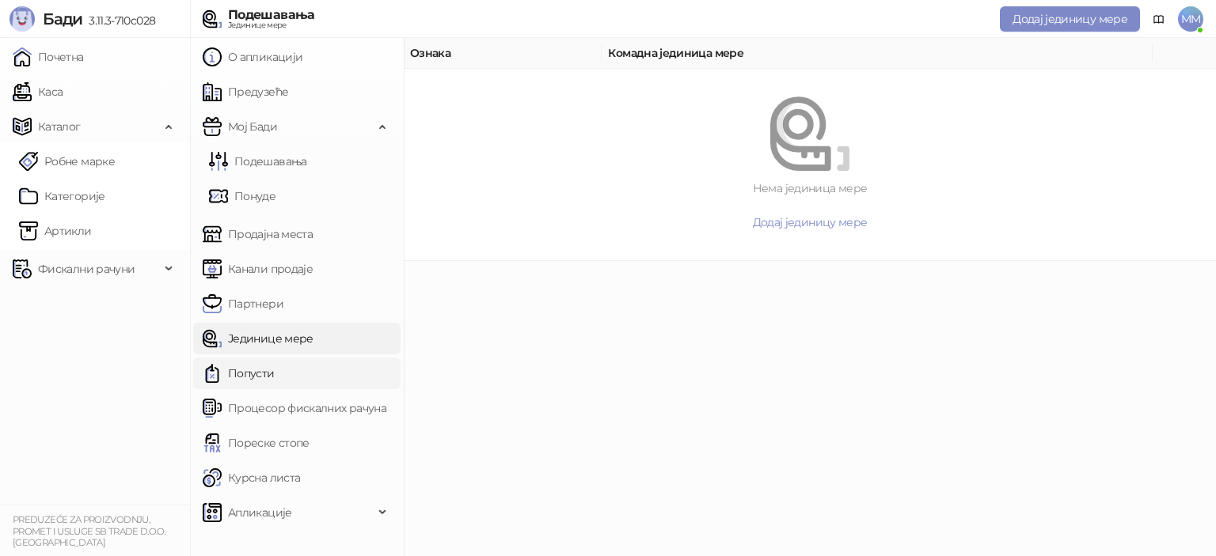
click at [240, 359] on link "Попусти" at bounding box center [239, 374] width 72 height 32
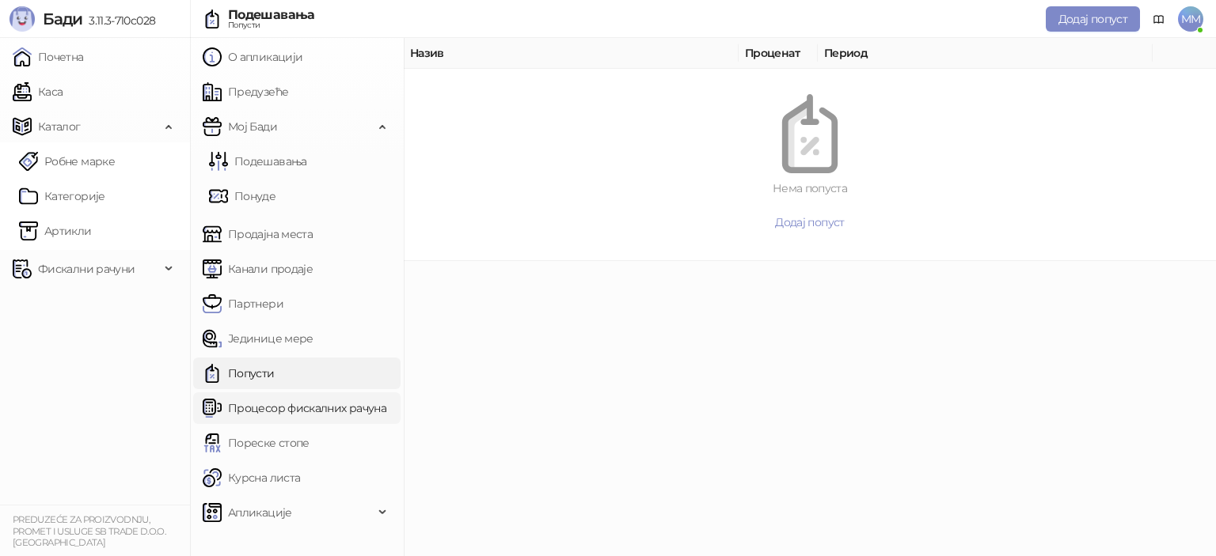
click at [252, 398] on link "Процесор фискалних рачуна" at bounding box center [295, 409] width 184 height 32
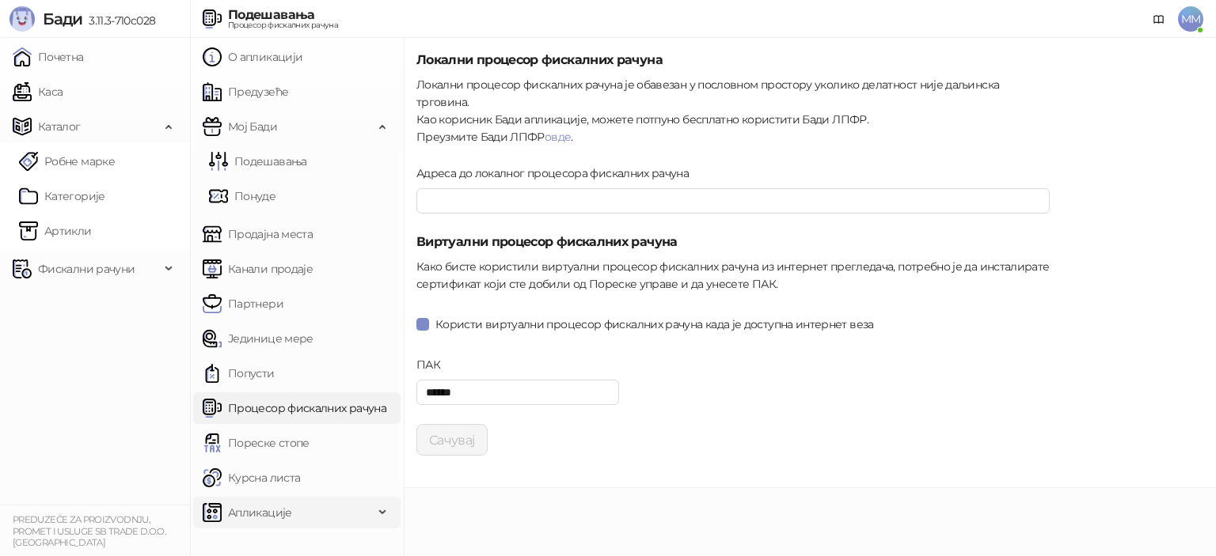
click at [241, 510] on span "Апликације" at bounding box center [260, 513] width 64 height 32
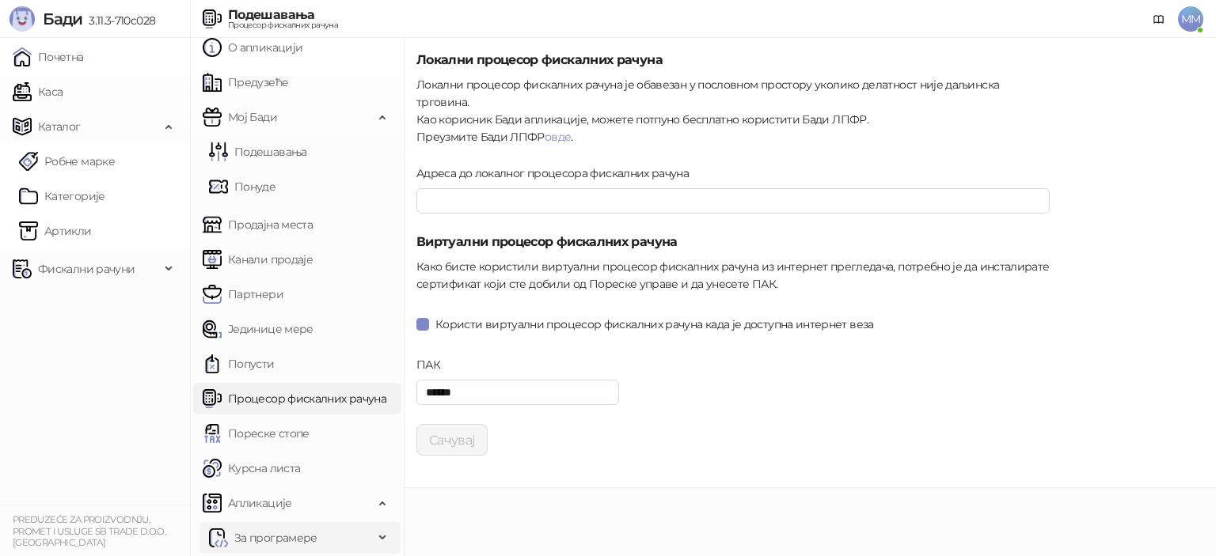
click at [324, 544] on span "За програмере" at bounding box center [291, 538] width 165 height 32
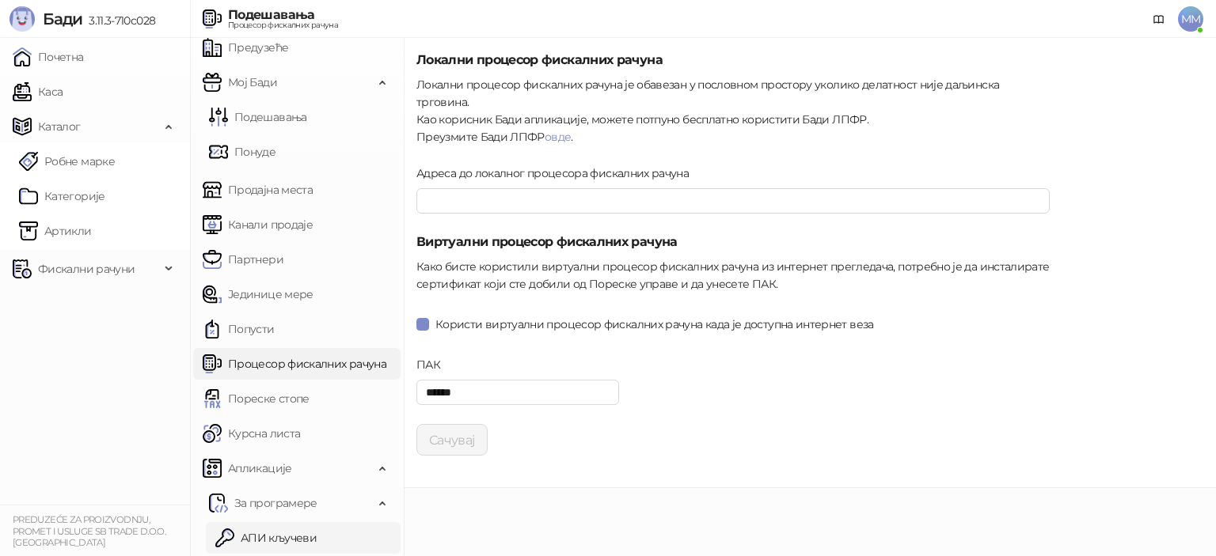
click at [313, 531] on link "АПИ кључеви" at bounding box center [265, 538] width 101 height 32
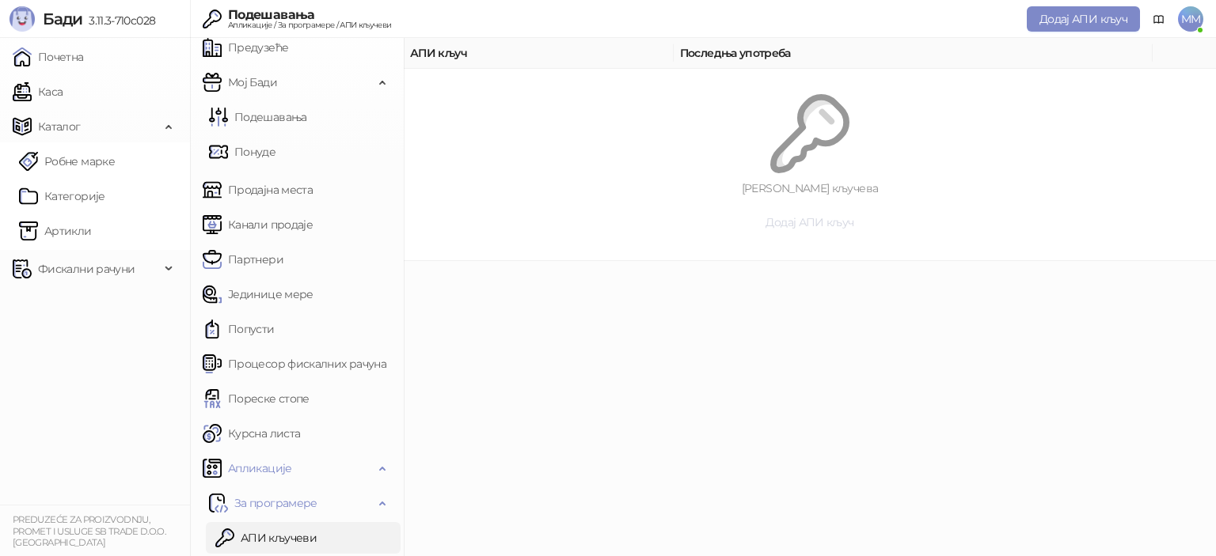
click at [816, 224] on span "Додај АПИ кључ" at bounding box center [809, 222] width 88 height 14
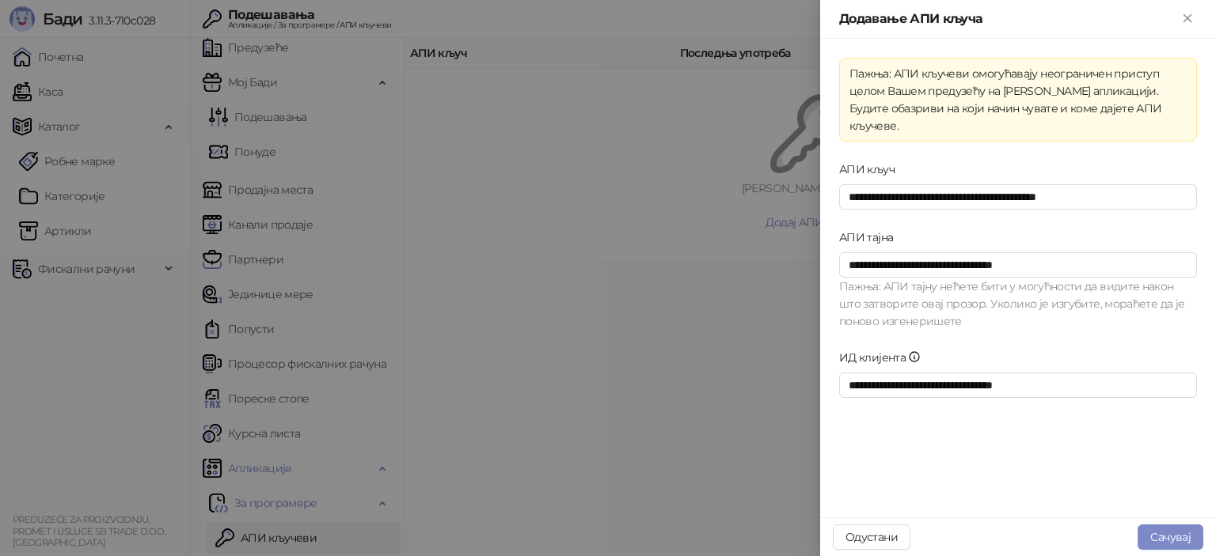
click at [696, 292] on div at bounding box center [608, 278] width 1216 height 556
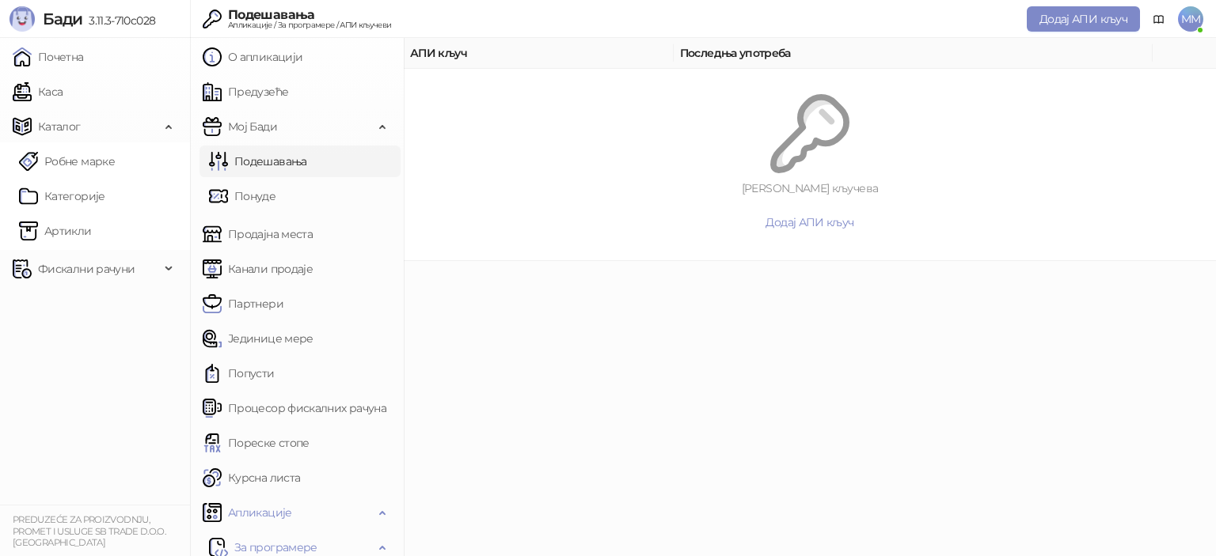
click at [277, 161] on link "Подешавања" at bounding box center [258, 162] width 98 height 32
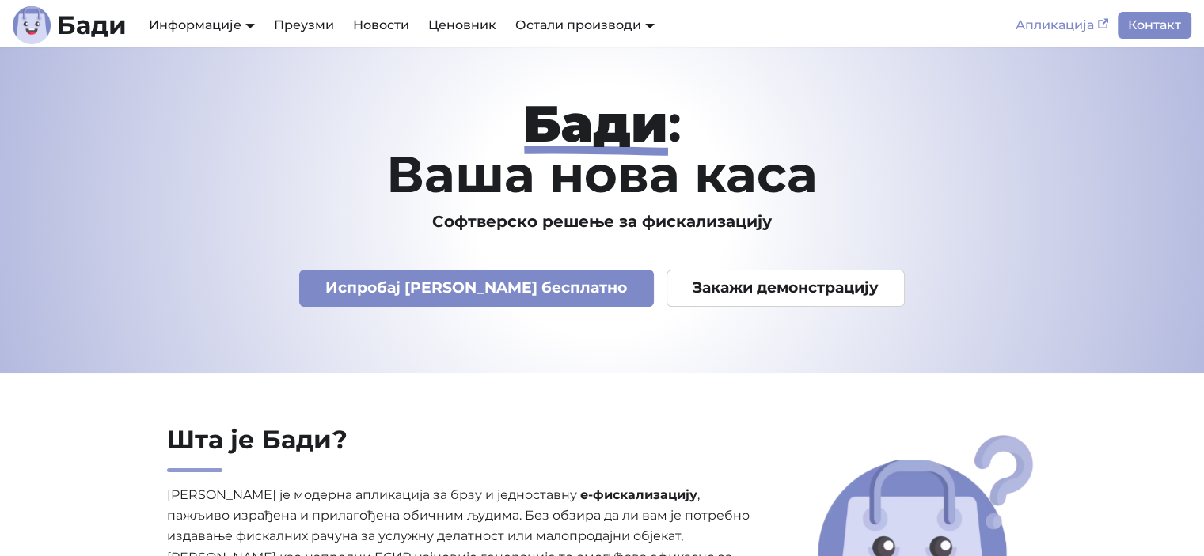
click at [1044, 30] on link "Апликација" at bounding box center [1062, 25] width 112 height 27
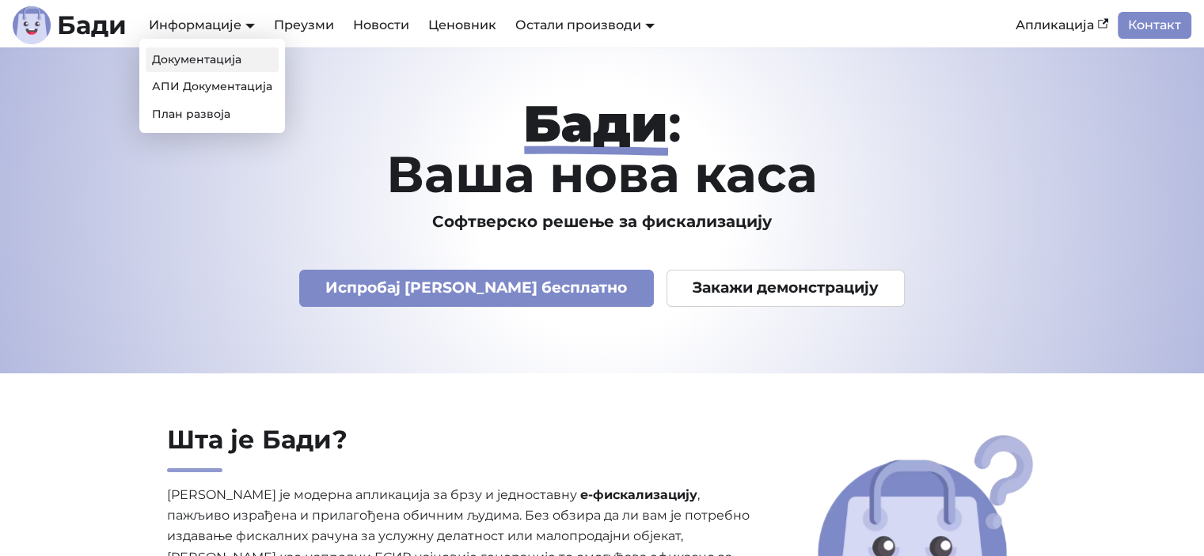
click at [211, 53] on link "Документација" at bounding box center [212, 59] width 133 height 25
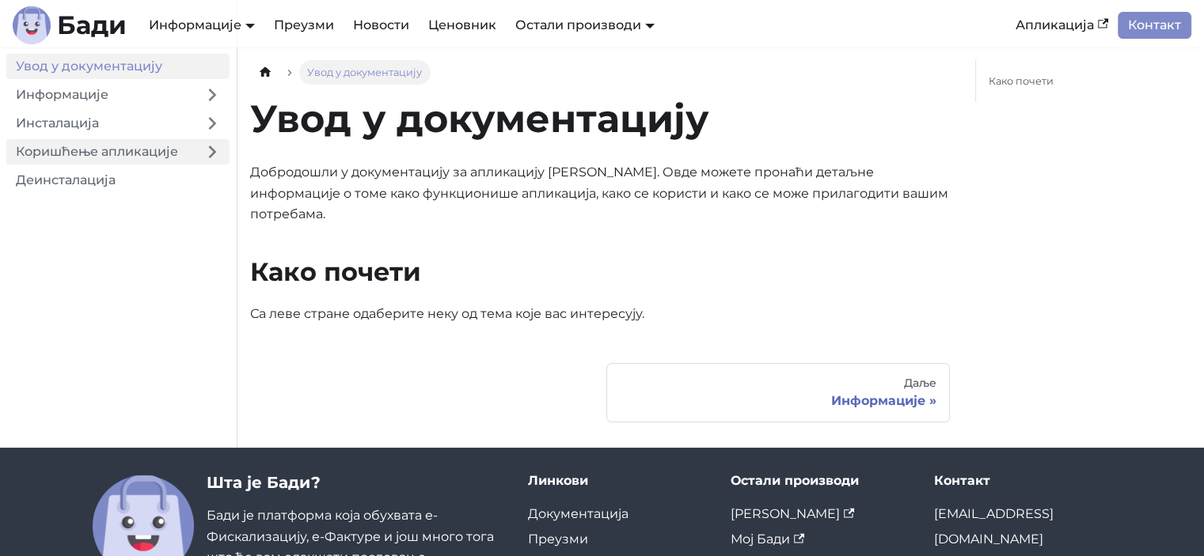
click at [95, 151] on link "Коришћење апликације" at bounding box center [100, 151] width 188 height 25
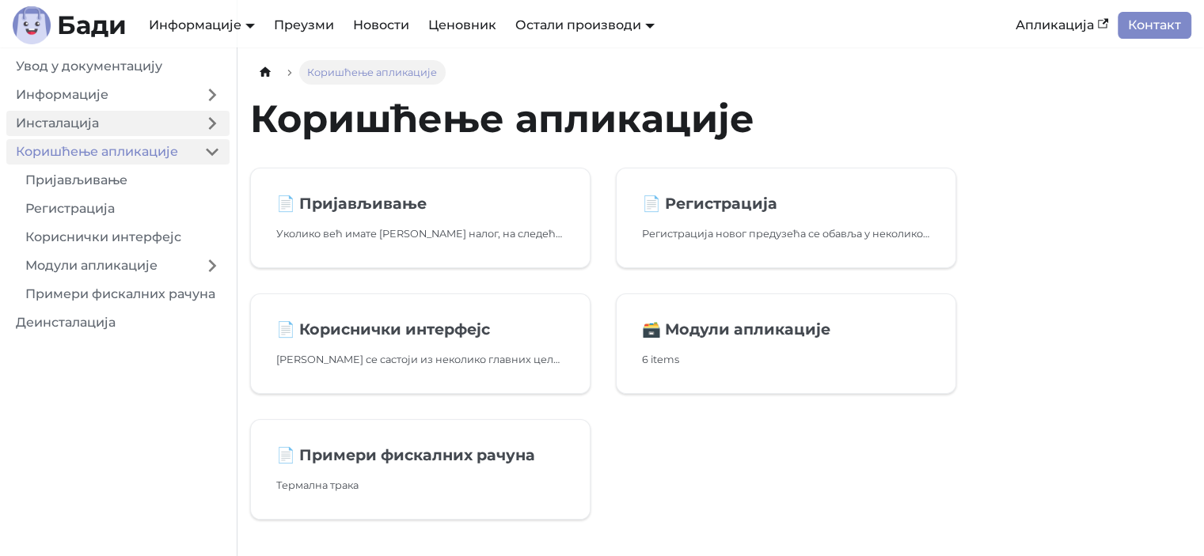
click at [168, 123] on link "Инсталација" at bounding box center [100, 123] width 188 height 25
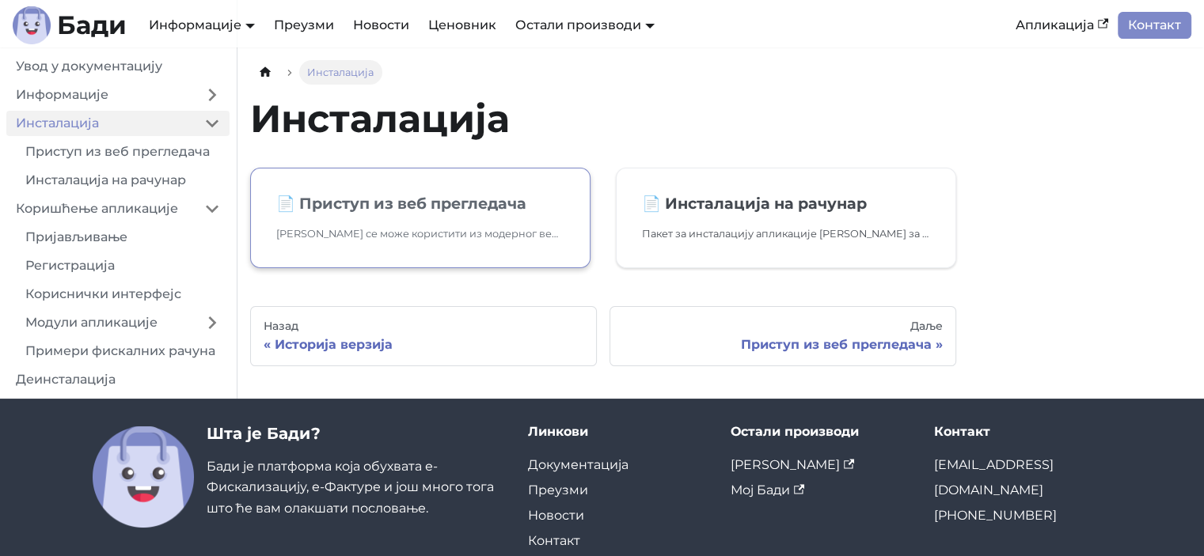
click at [372, 214] on link "📄️ Приступ из веб прегледача Бади се може користити из модерног веб прегледача.…" at bounding box center [420, 218] width 340 height 101
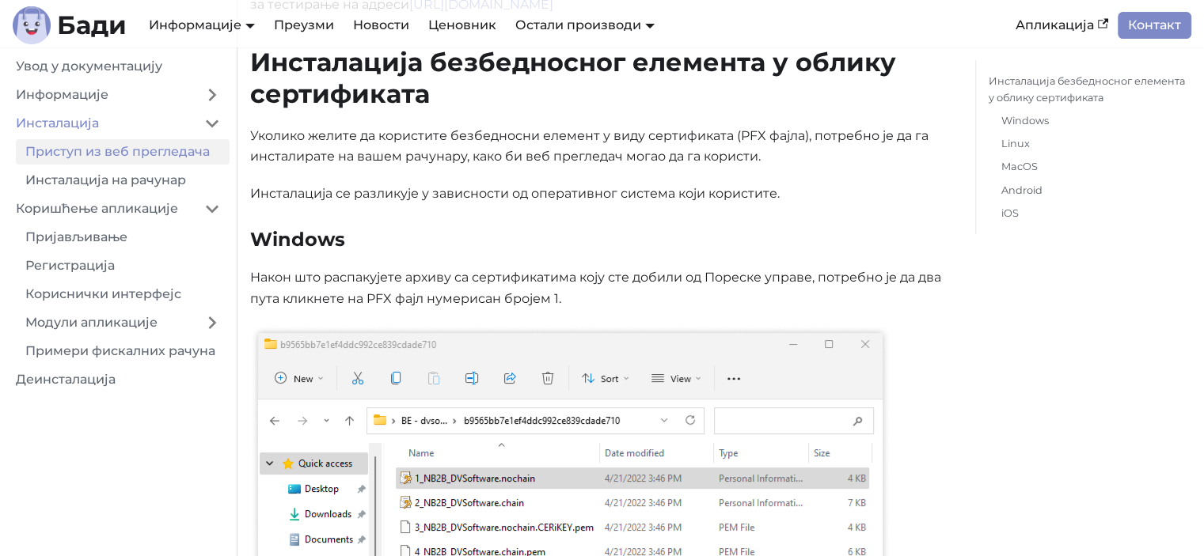
scroll to position [271, 0]
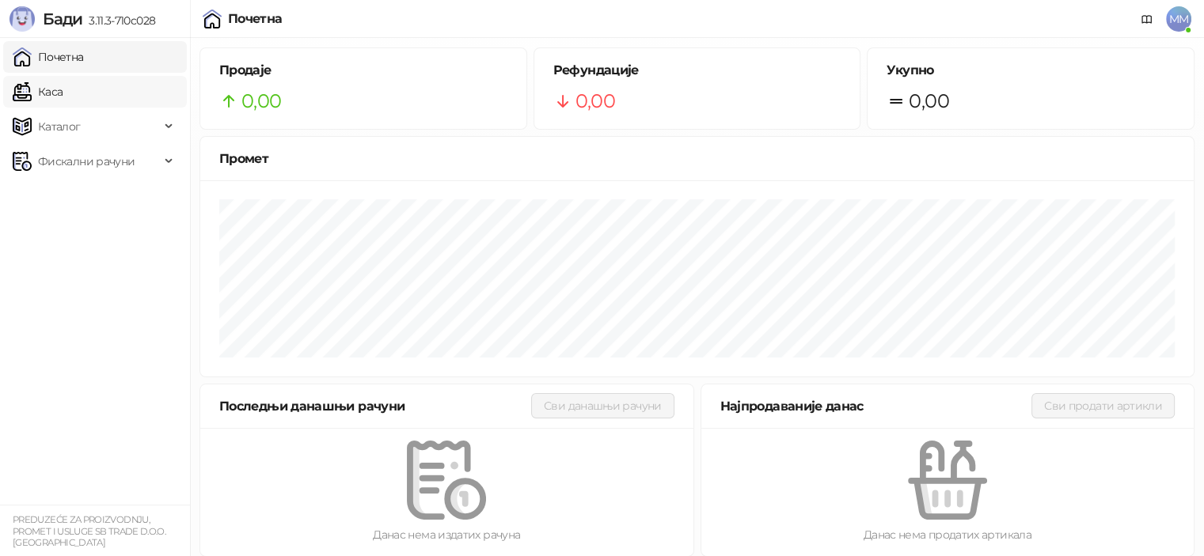
click at [63, 89] on link "Каса" at bounding box center [38, 92] width 50 height 32
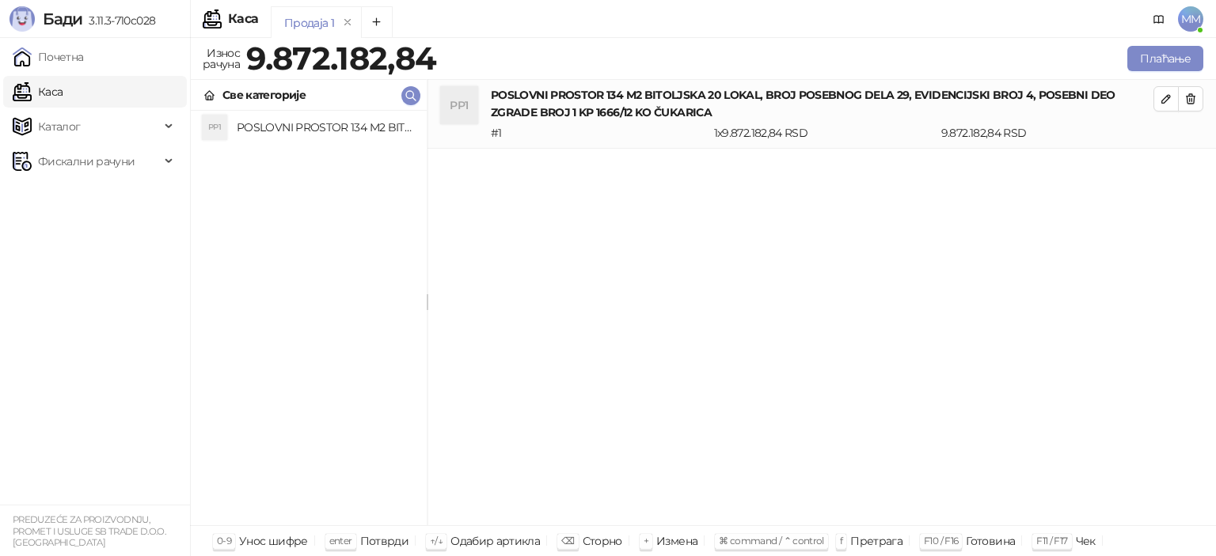
click at [1195, 20] on span "MM" at bounding box center [1190, 18] width 25 height 25
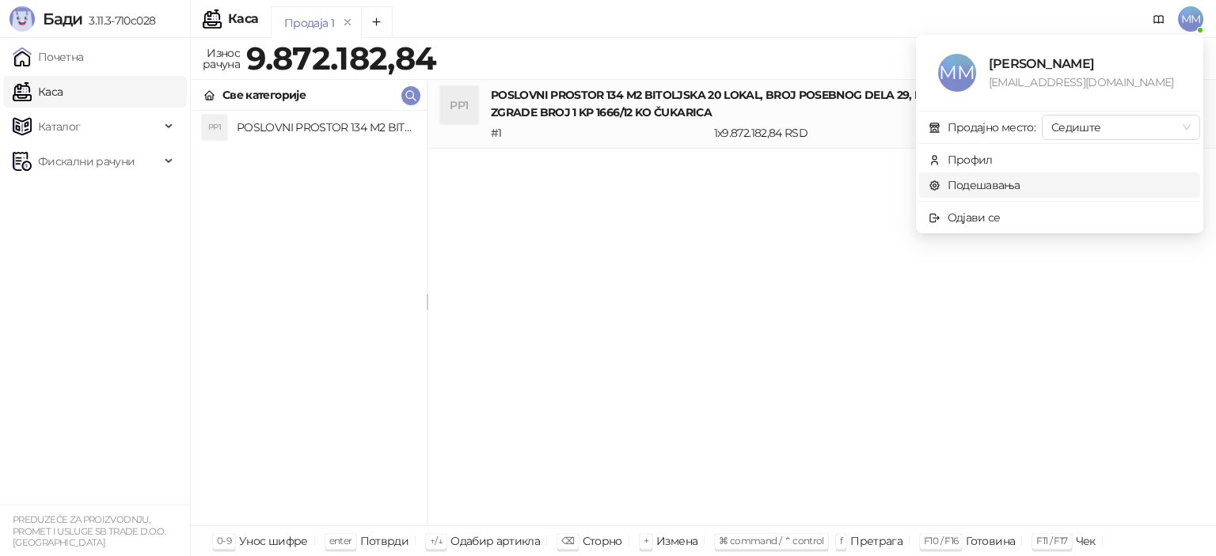
click at [972, 186] on link "Подешавања" at bounding box center [974, 185] width 92 height 14
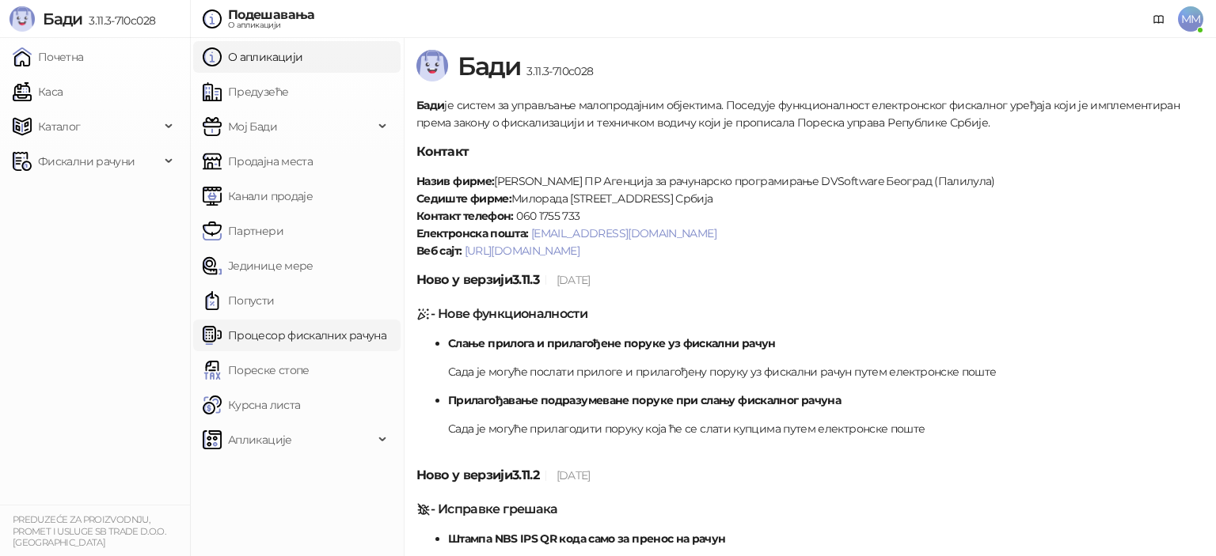
click at [252, 331] on link "Процесор фискалних рачуна" at bounding box center [295, 336] width 184 height 32
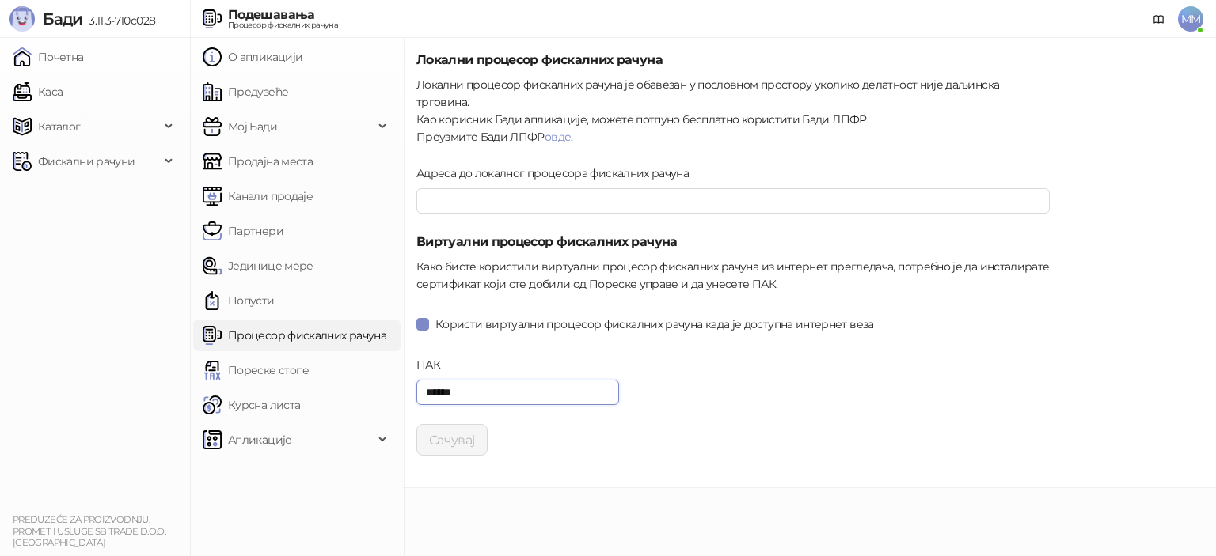
click at [424, 380] on input "******" at bounding box center [517, 392] width 203 height 25
click at [63, 89] on link "Каса" at bounding box center [38, 92] width 50 height 32
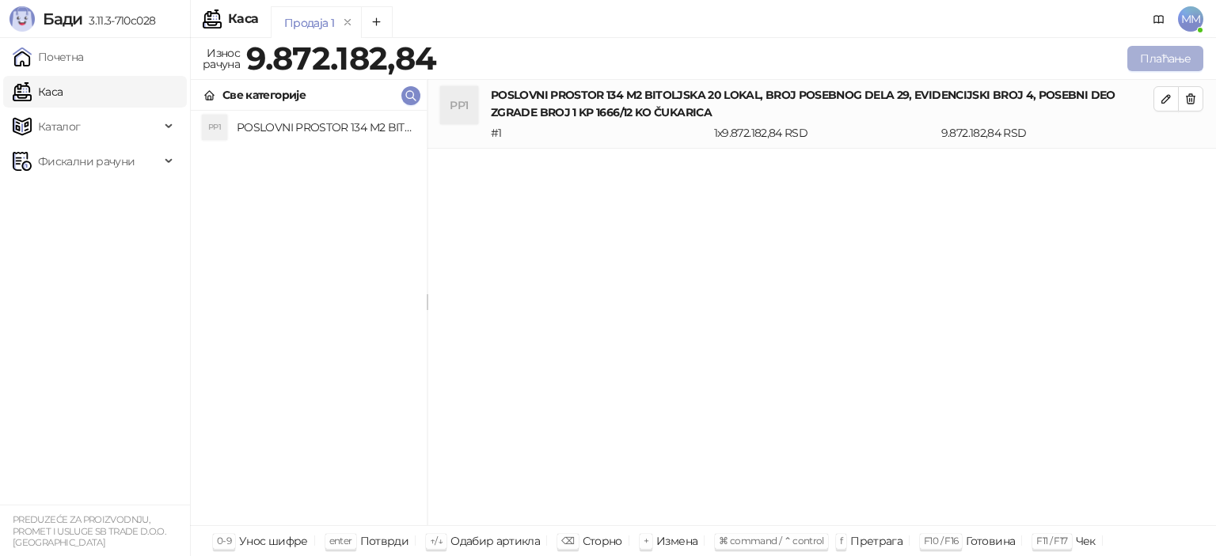
click at [1151, 56] on button "Плаћање" at bounding box center [1165, 58] width 76 height 25
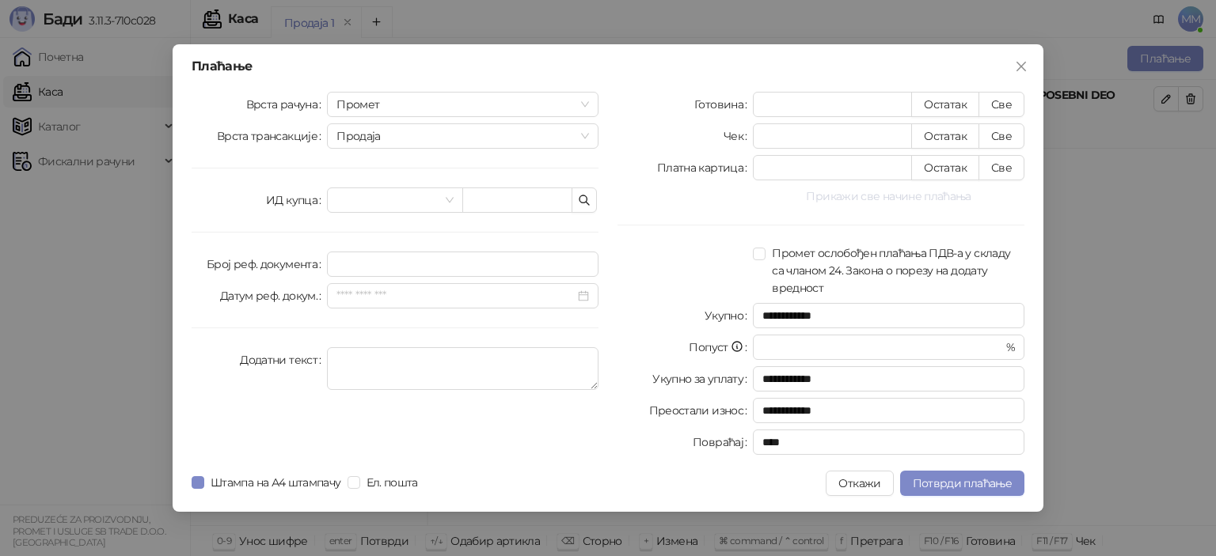
click at [931, 200] on button "Прикажи све начине плаћања" at bounding box center [888, 196] width 271 height 19
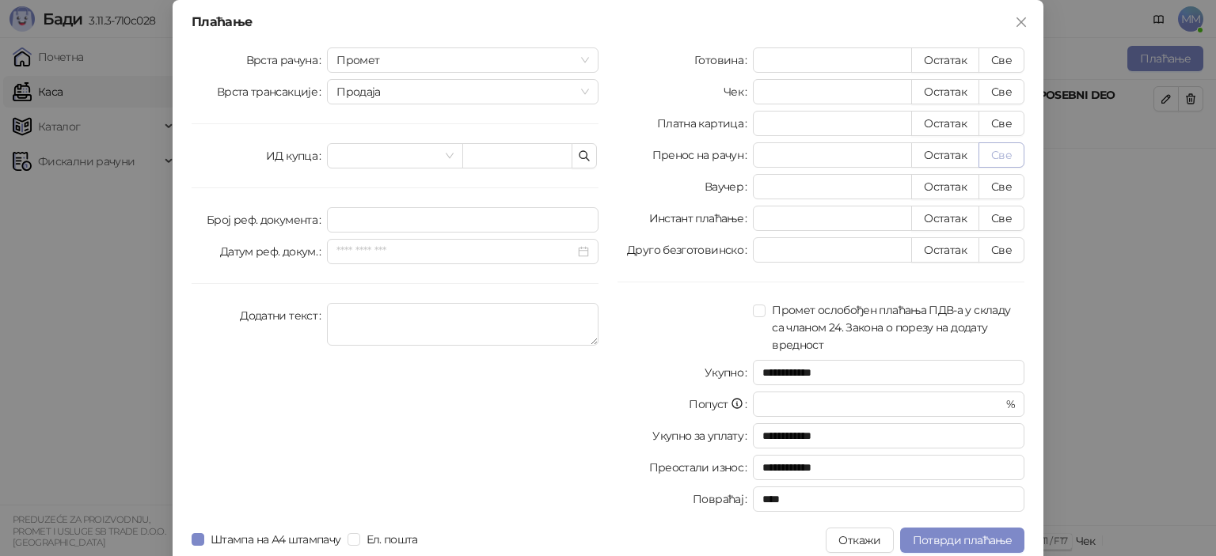
click at [990, 154] on button "Све" at bounding box center [1001, 154] width 46 height 25
type input "**********"
type input "****"
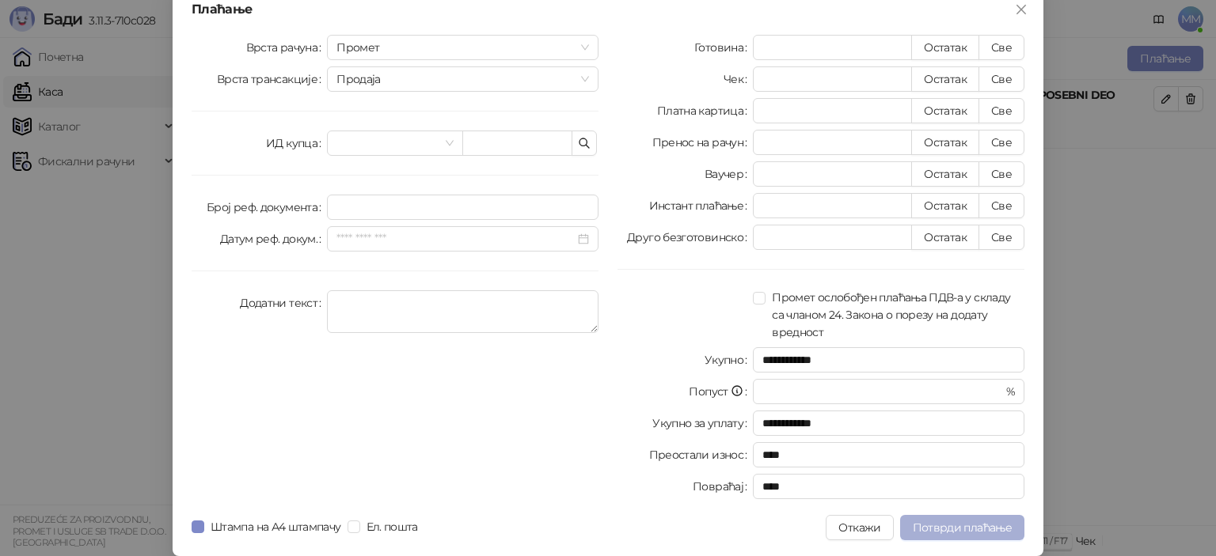
click at [957, 525] on span "Потврди плаћање" at bounding box center [962, 528] width 99 height 14
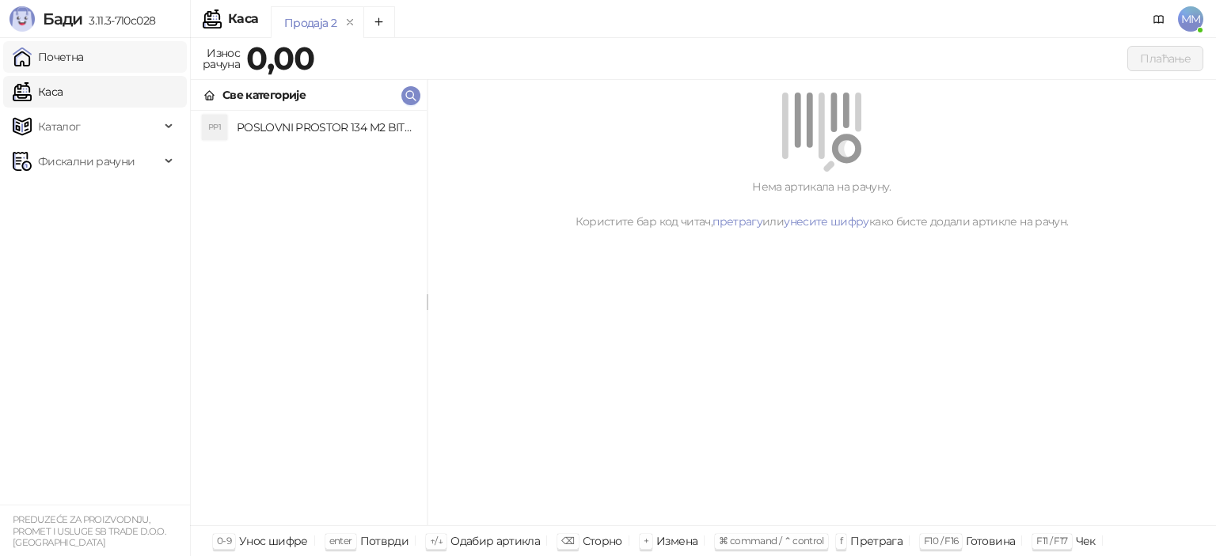
click at [82, 56] on link "Почетна" at bounding box center [48, 57] width 71 height 32
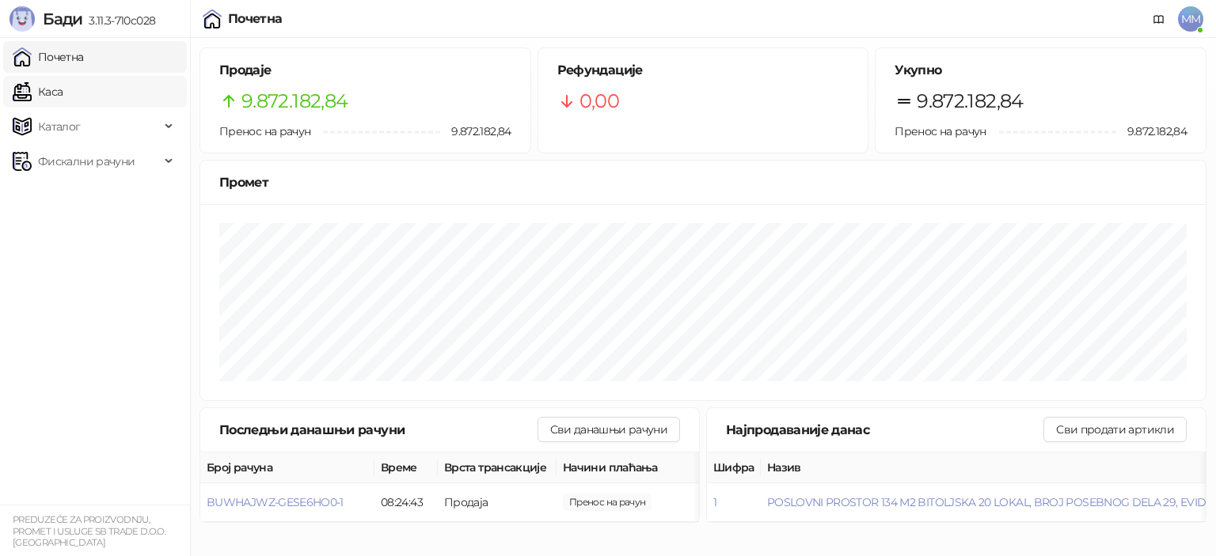
click at [43, 82] on link "Каса" at bounding box center [38, 92] width 50 height 32
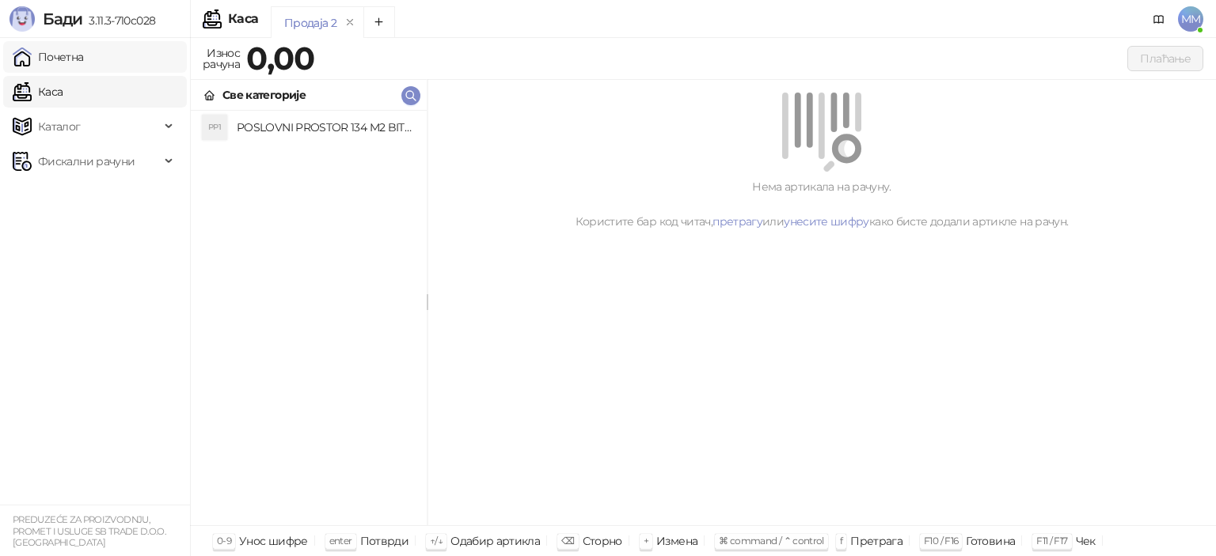
click at [46, 53] on link "Почетна" at bounding box center [48, 57] width 71 height 32
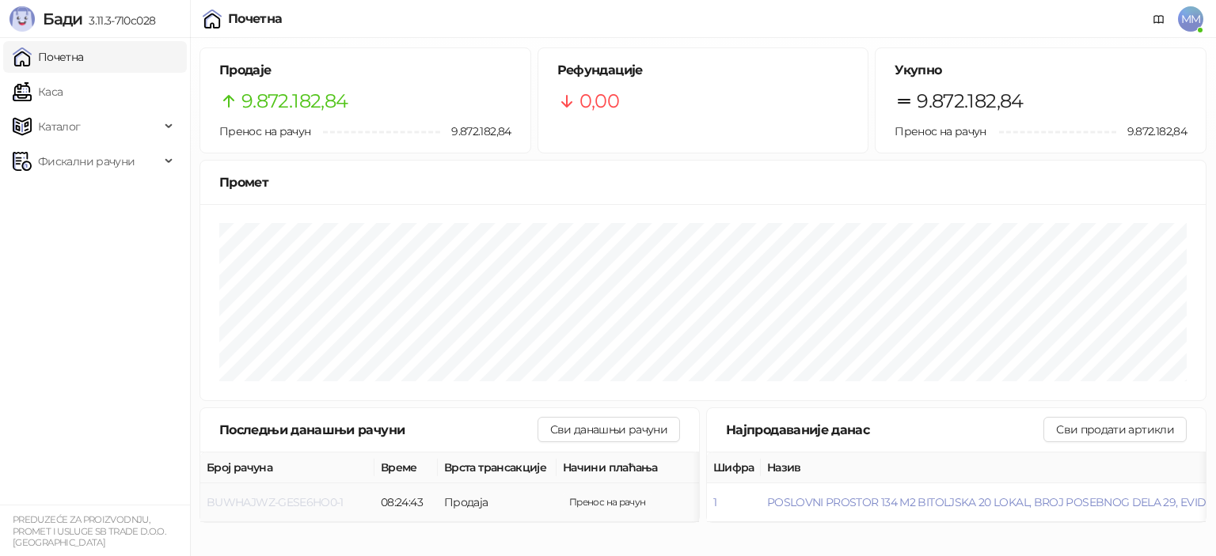
click at [302, 499] on span "BUWHAJWZ-GESE6HO0-1" at bounding box center [275, 502] width 137 height 14
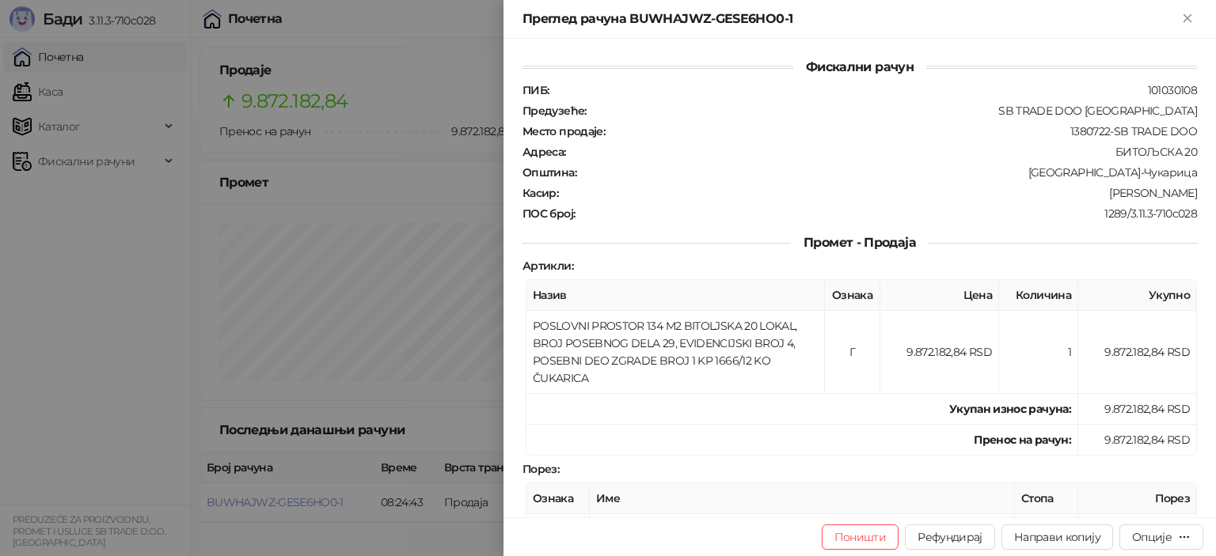
click at [199, 361] on div at bounding box center [608, 278] width 1216 height 556
